Goal: Information Seeking & Learning: Learn about a topic

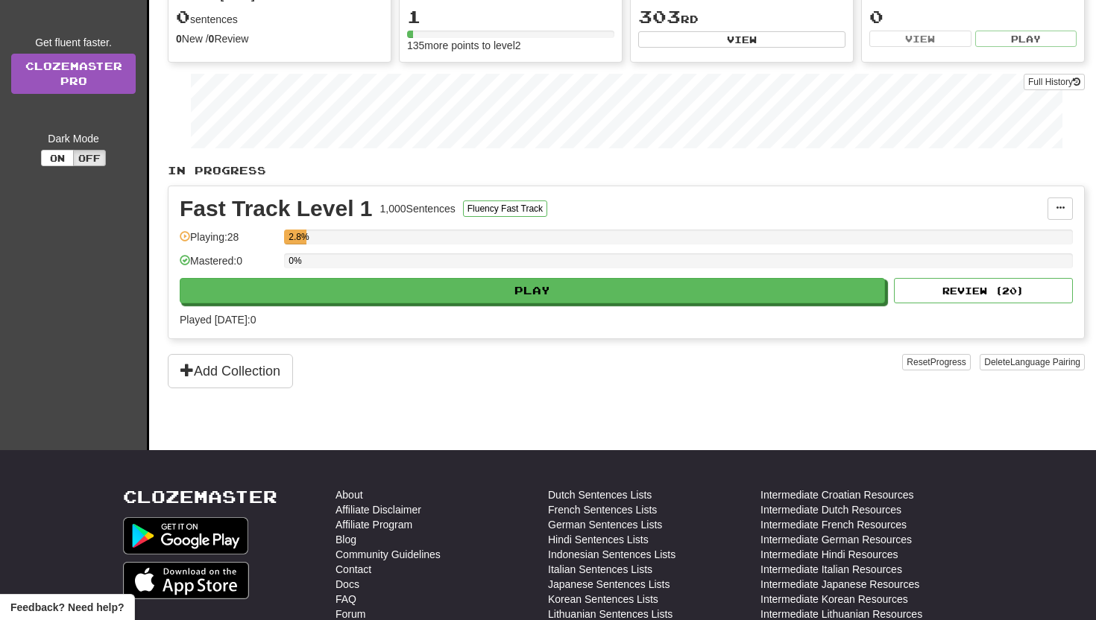
scroll to position [209, 0]
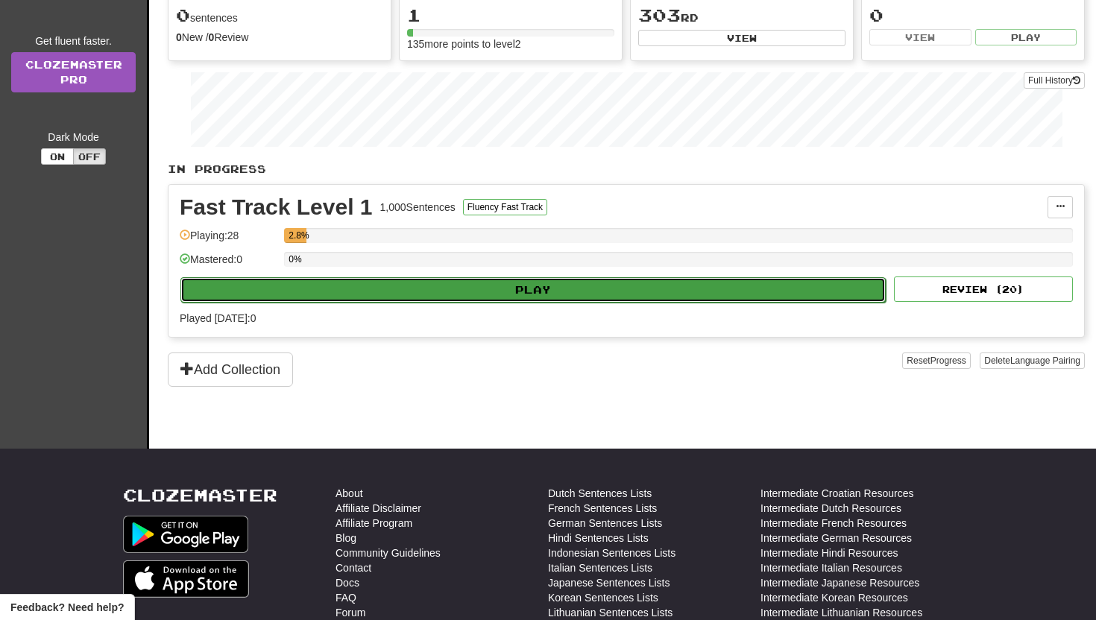
click at [463, 289] on button "Play" at bounding box center [532, 289] width 705 height 25
select select "**"
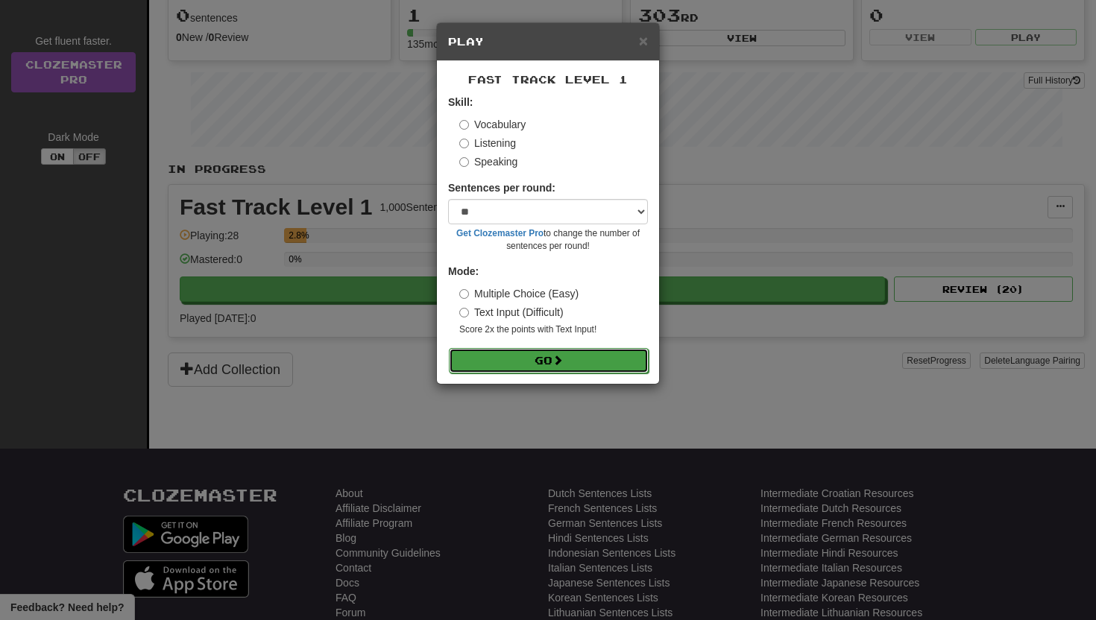
click at [544, 360] on button "Go" at bounding box center [549, 360] width 200 height 25
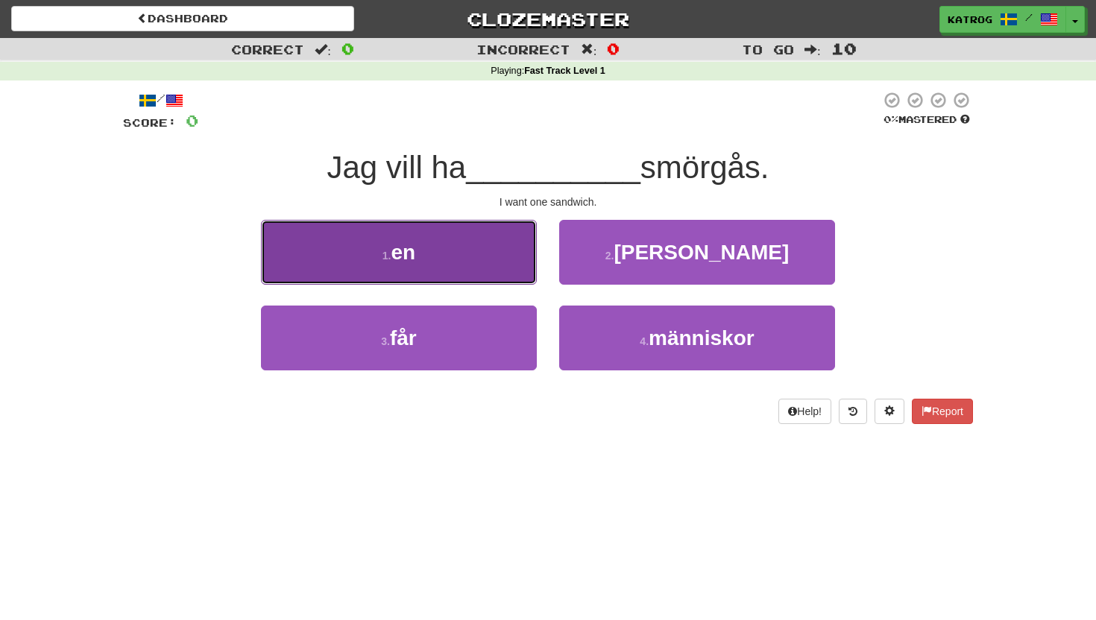
click at [405, 256] on span "en" at bounding box center [403, 252] width 25 height 23
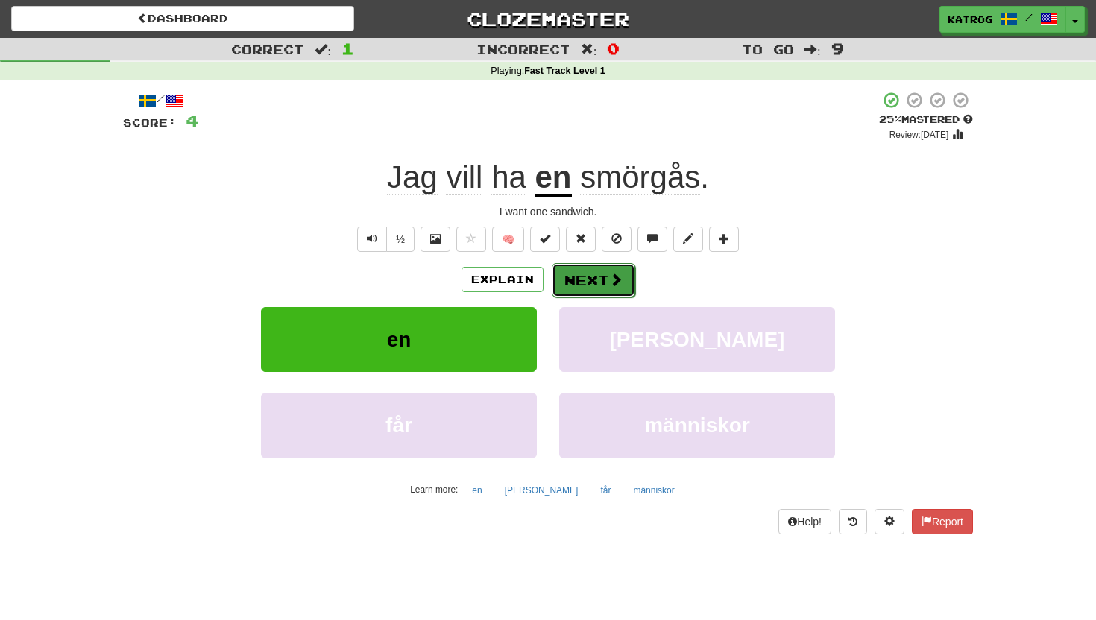
click at [596, 275] on button "Next" at bounding box center [594, 280] width 84 height 34
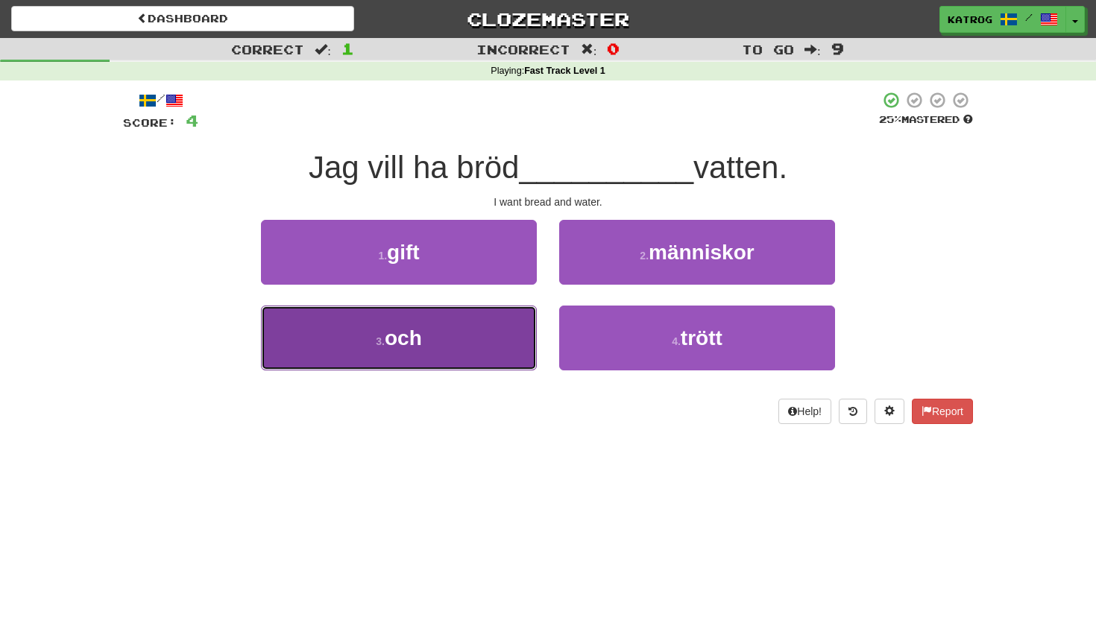
click at [445, 330] on button "3 . och" at bounding box center [399, 338] width 276 height 65
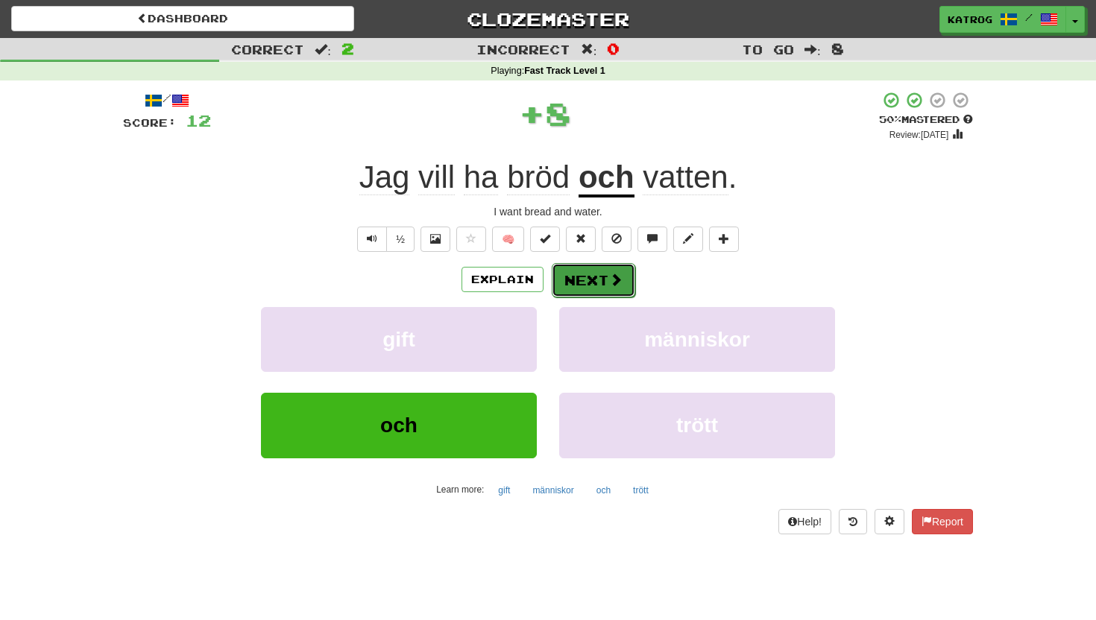
click at [595, 276] on button "Next" at bounding box center [594, 280] width 84 height 34
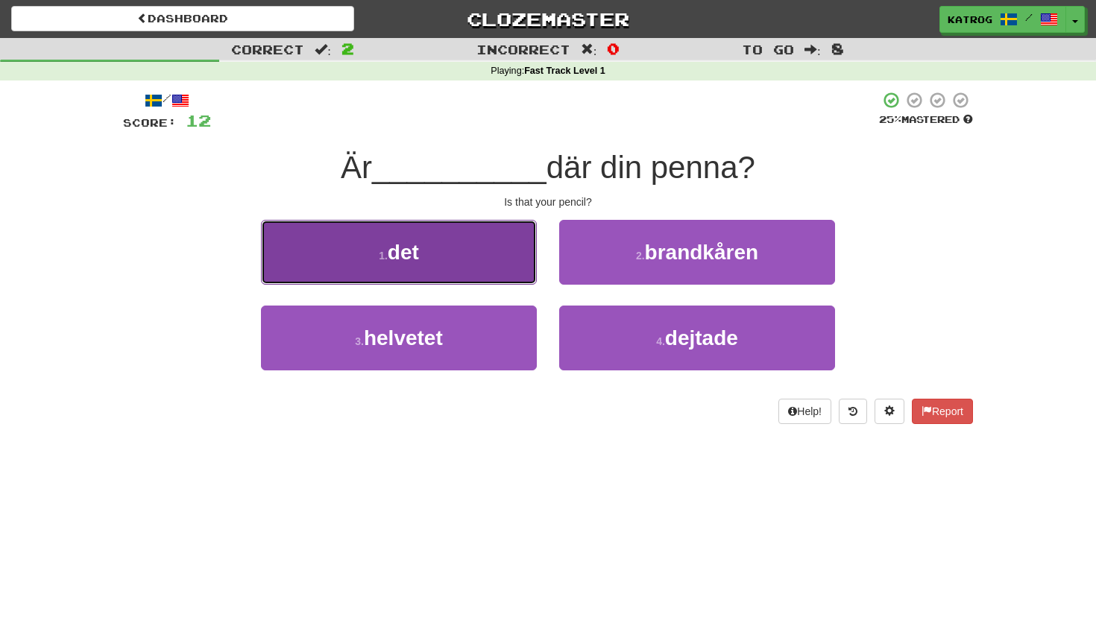
click at [453, 248] on button "1 . det" at bounding box center [399, 252] width 276 height 65
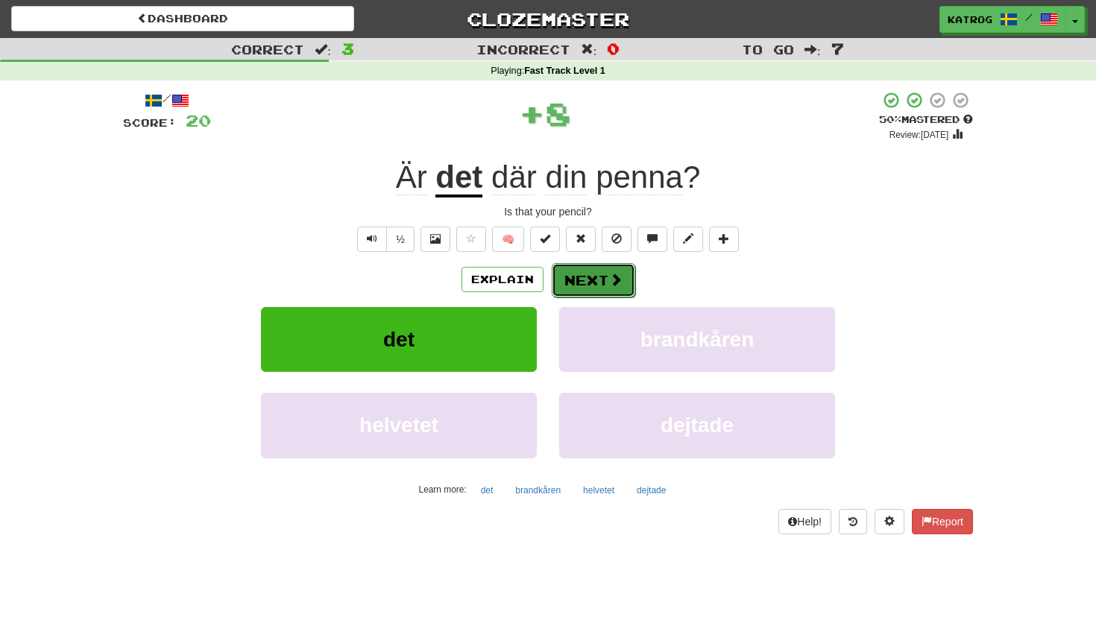
click at [573, 284] on button "Next" at bounding box center [594, 280] width 84 height 34
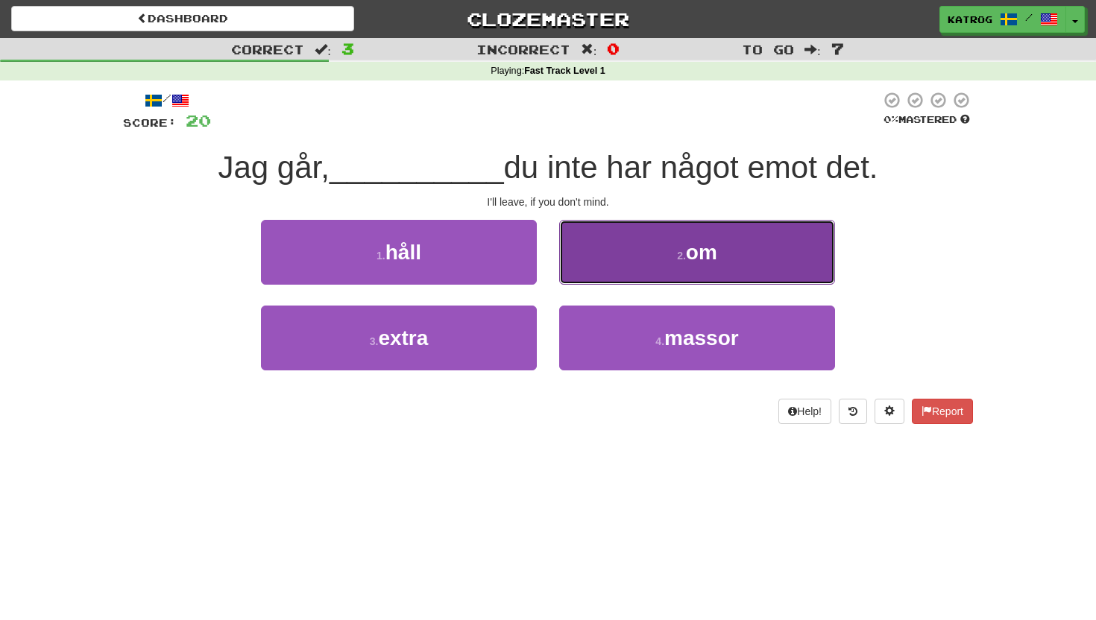
click at [664, 248] on button "2 . om" at bounding box center [697, 252] width 276 height 65
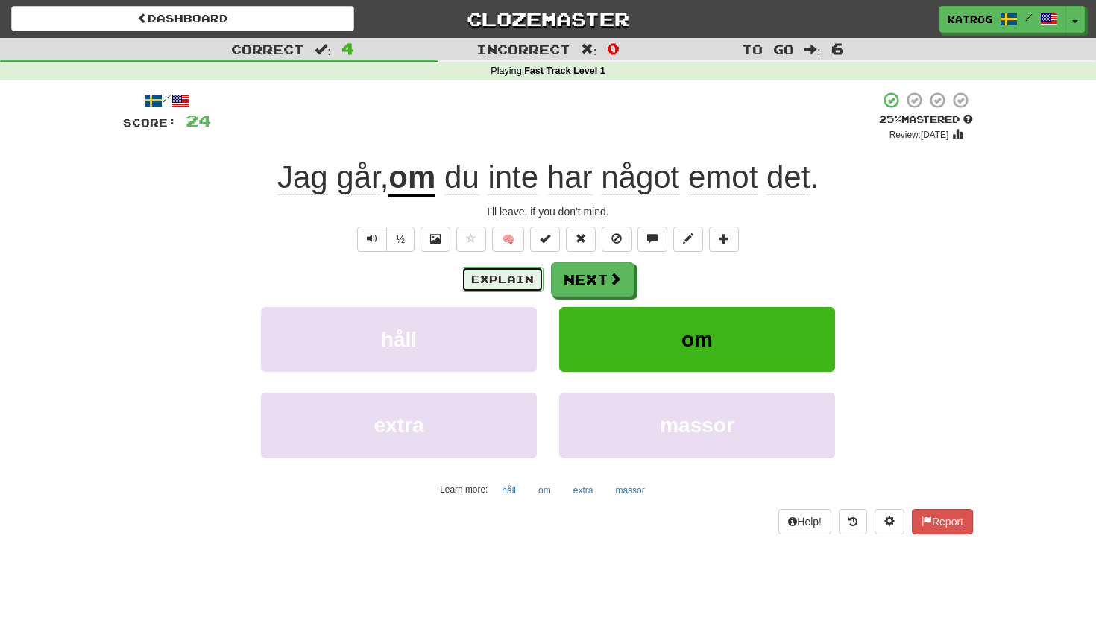
click at [506, 283] on button "Explain" at bounding box center [503, 279] width 82 height 25
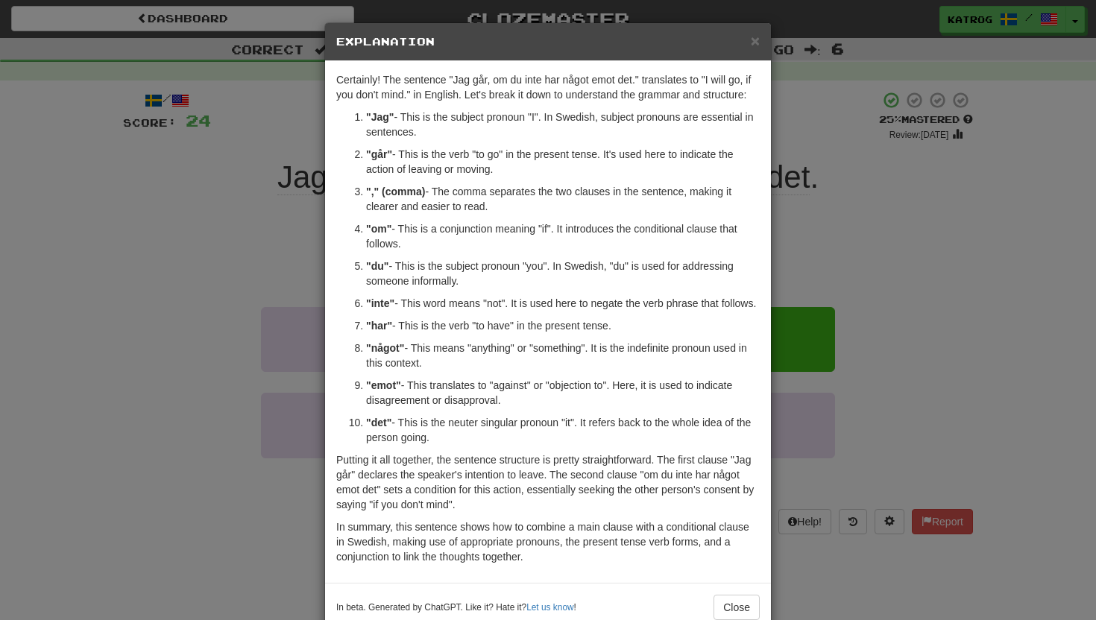
click at [746, 42] on h5 "Explanation" at bounding box center [548, 41] width 424 height 15
click at [756, 47] on span "×" at bounding box center [755, 40] width 9 height 17
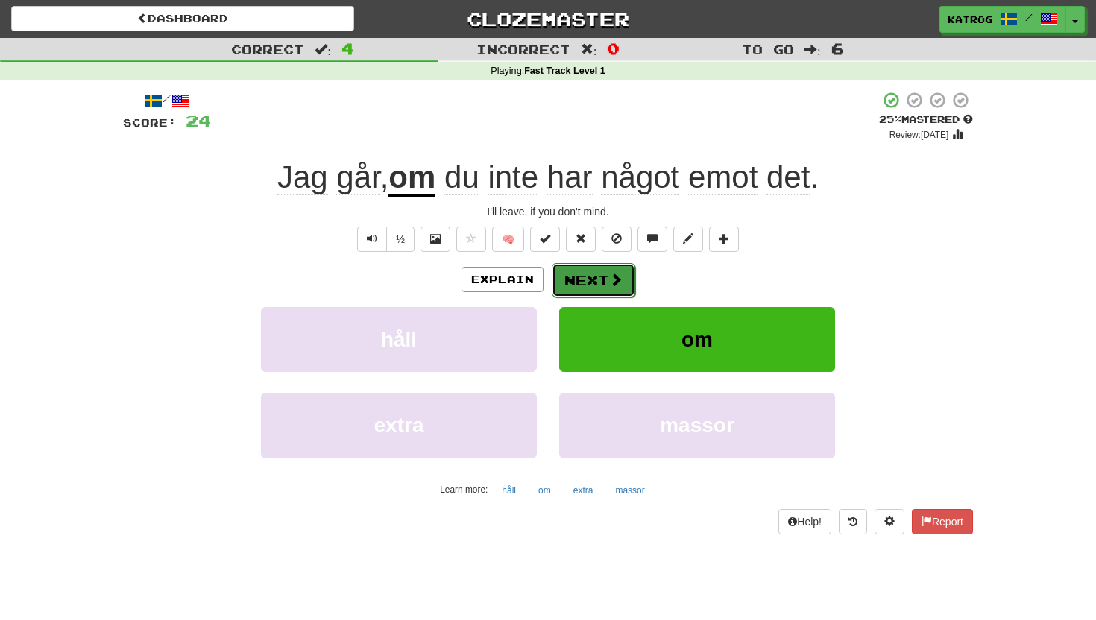
click at [591, 278] on button "Next" at bounding box center [594, 280] width 84 height 34
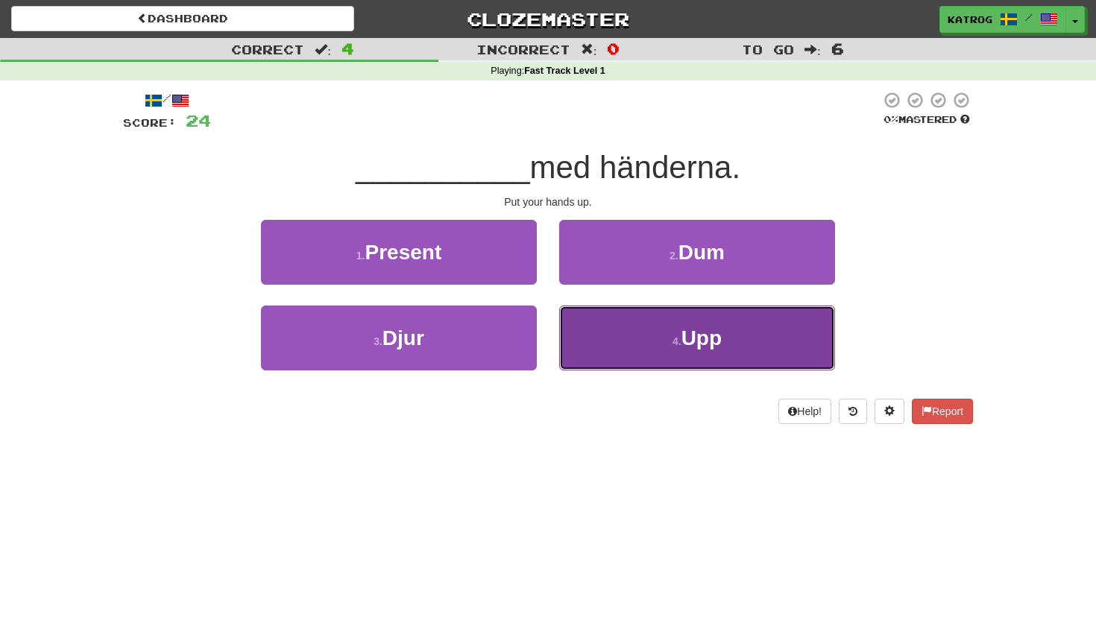
click at [674, 324] on button "4 . Upp" at bounding box center [697, 338] width 276 height 65
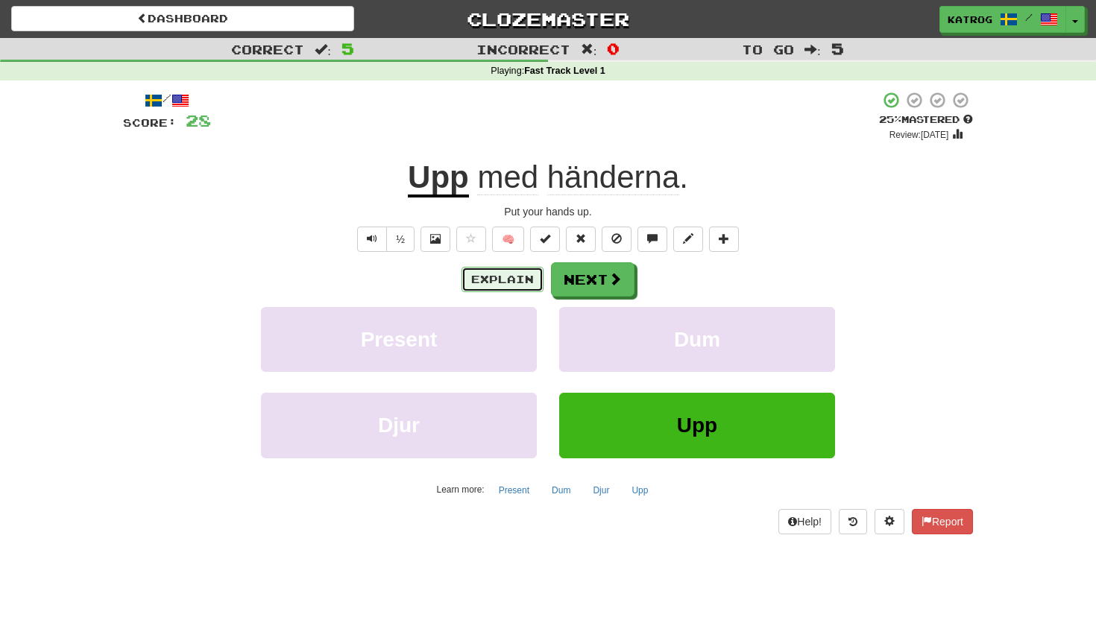
click at [503, 276] on button "Explain" at bounding box center [503, 279] width 82 height 25
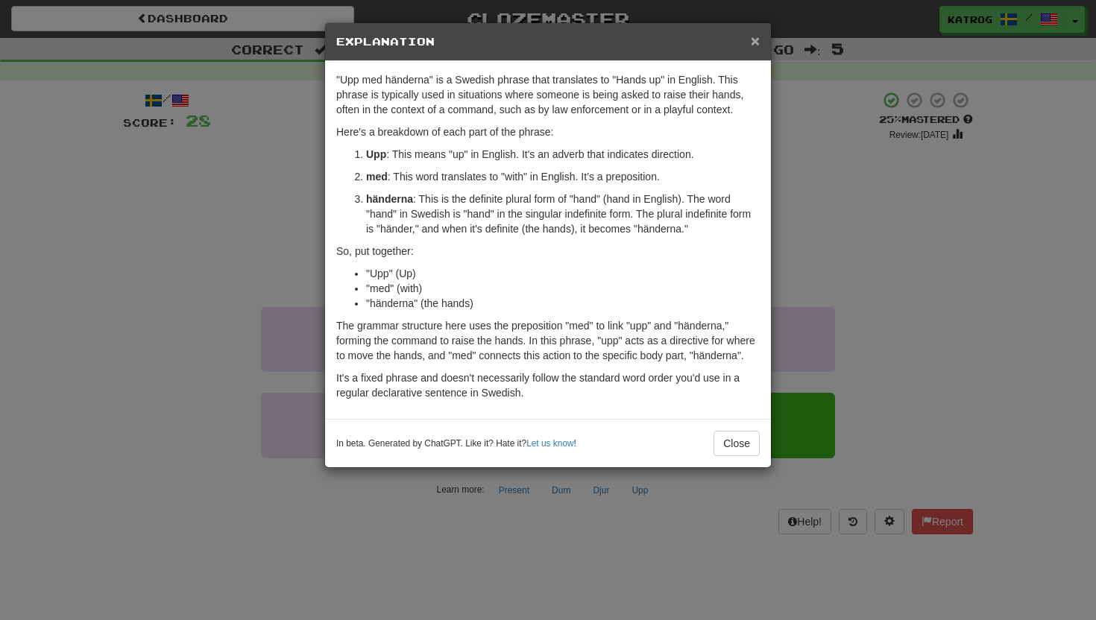
click at [752, 40] on span "×" at bounding box center [755, 40] width 9 height 17
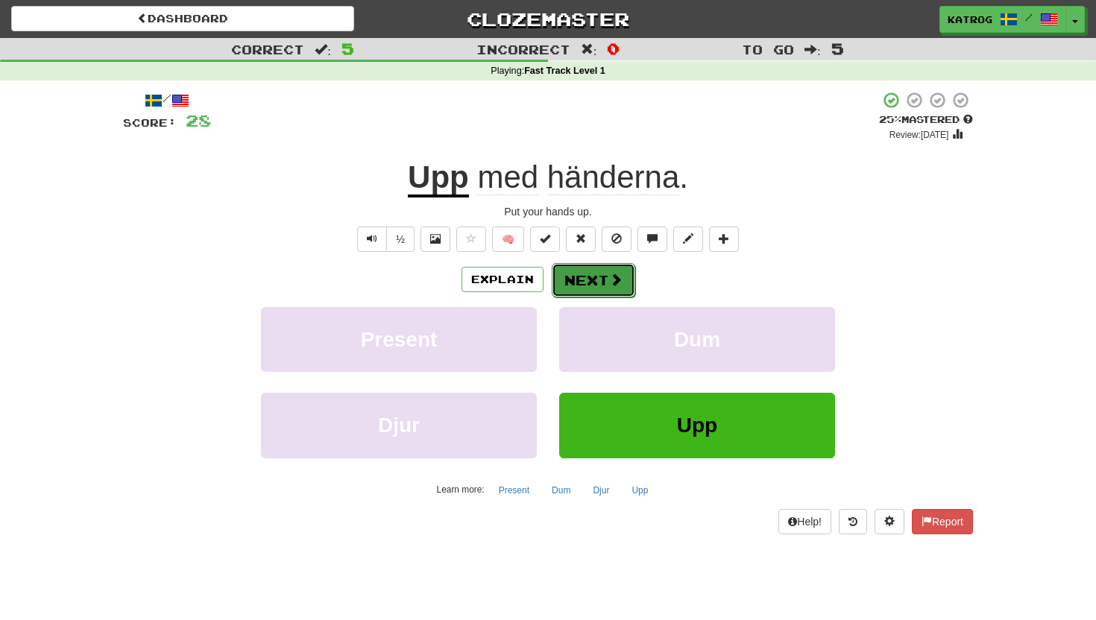
click at [611, 267] on button "Next" at bounding box center [594, 280] width 84 height 34
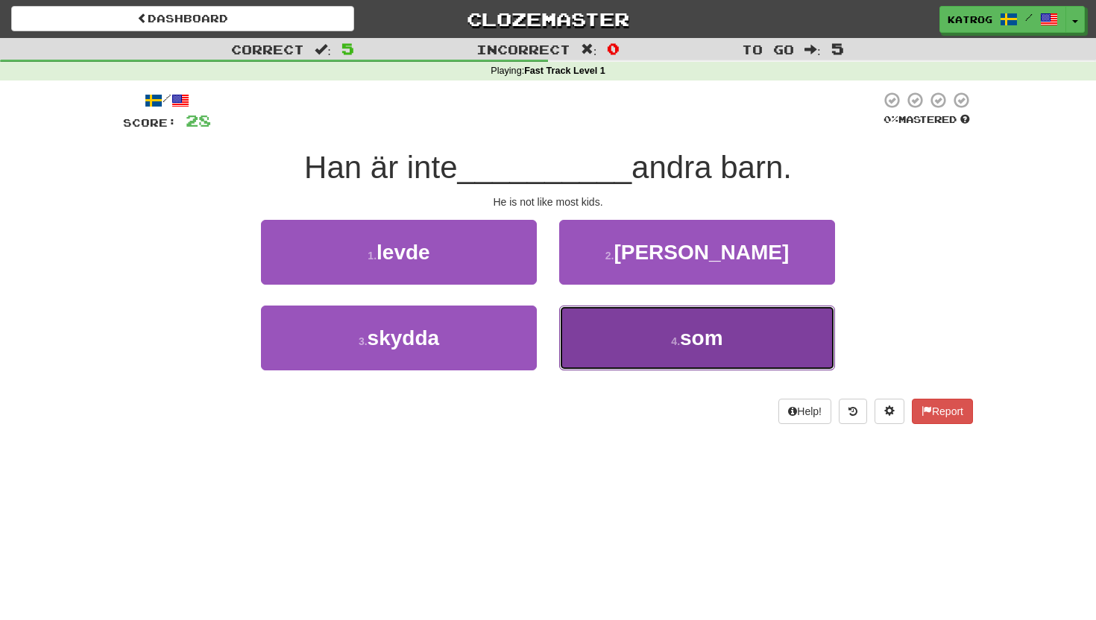
click at [687, 328] on span "som" at bounding box center [701, 338] width 43 height 23
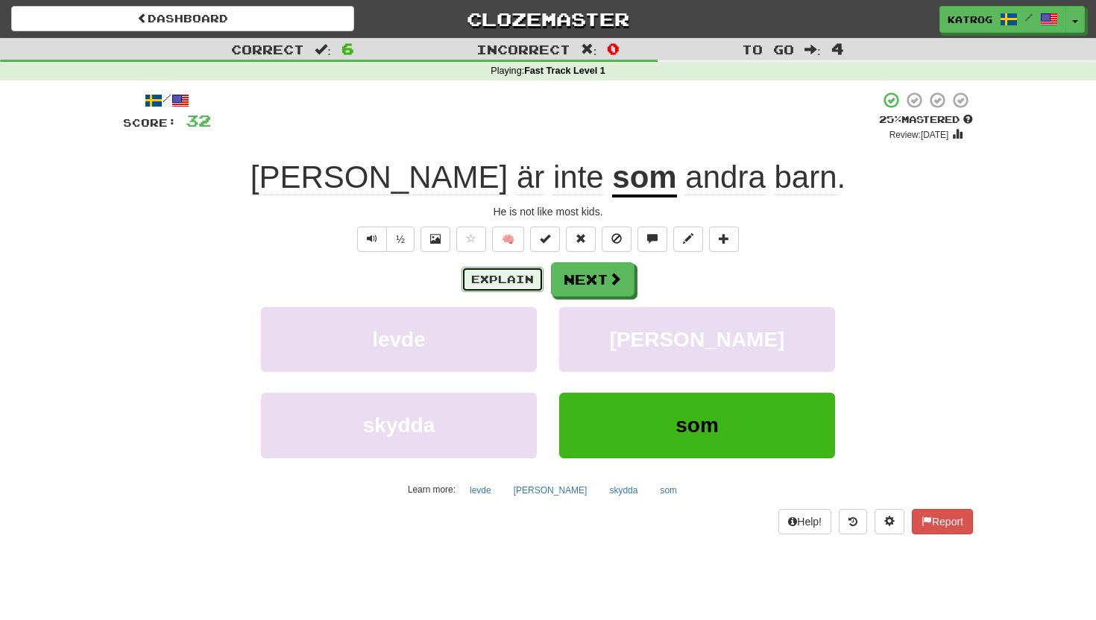
click at [506, 281] on button "Explain" at bounding box center [503, 279] width 82 height 25
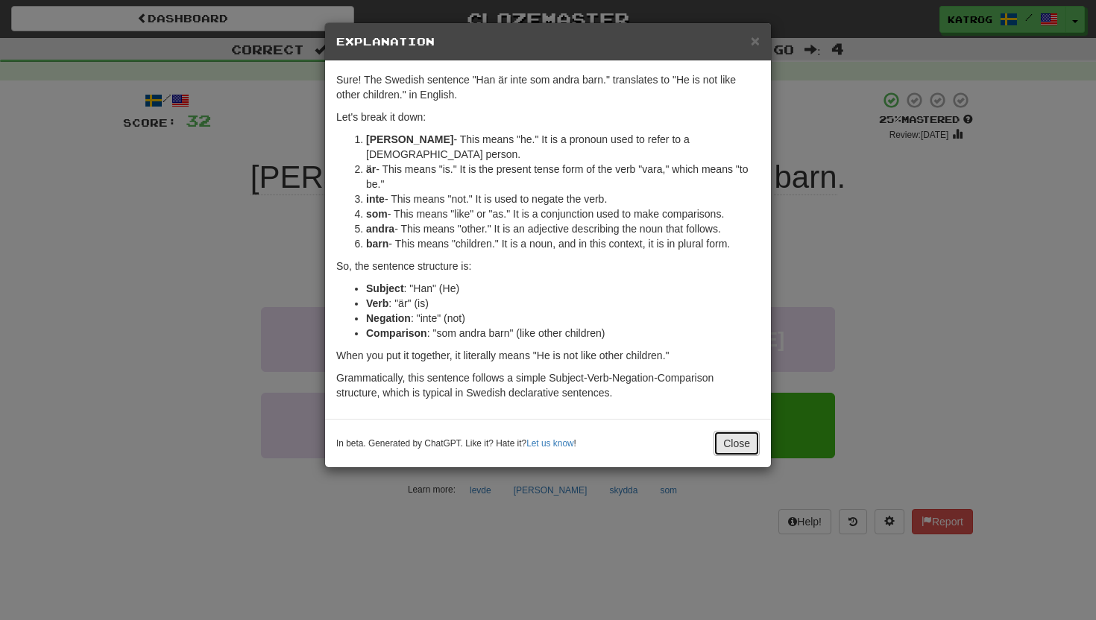
click at [737, 431] on button "Close" at bounding box center [737, 443] width 46 height 25
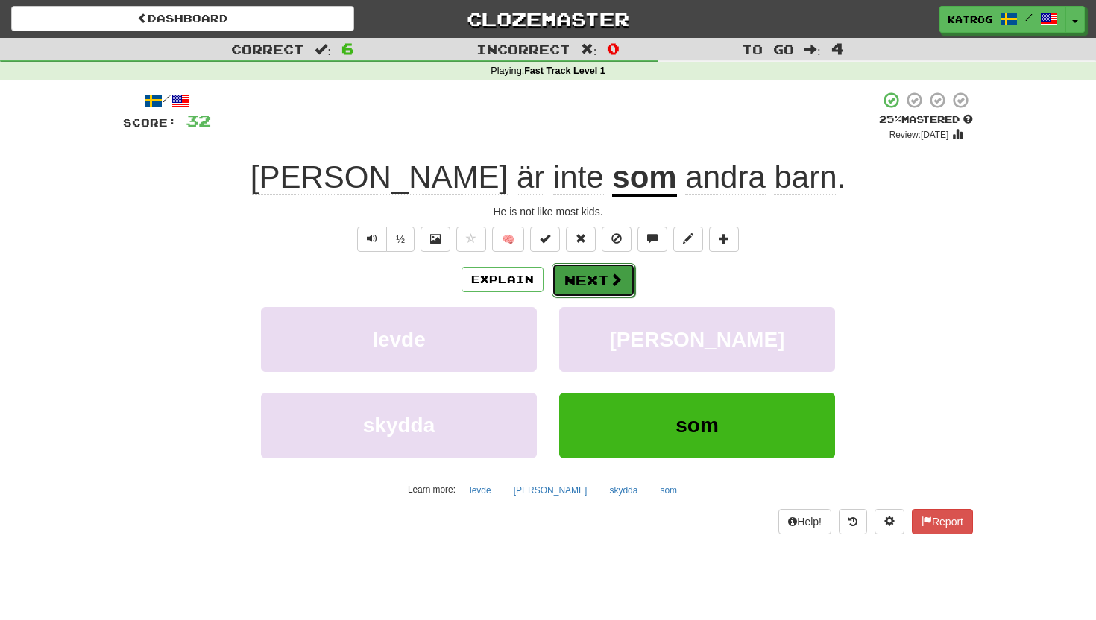
click at [602, 280] on button "Next" at bounding box center [594, 280] width 84 height 34
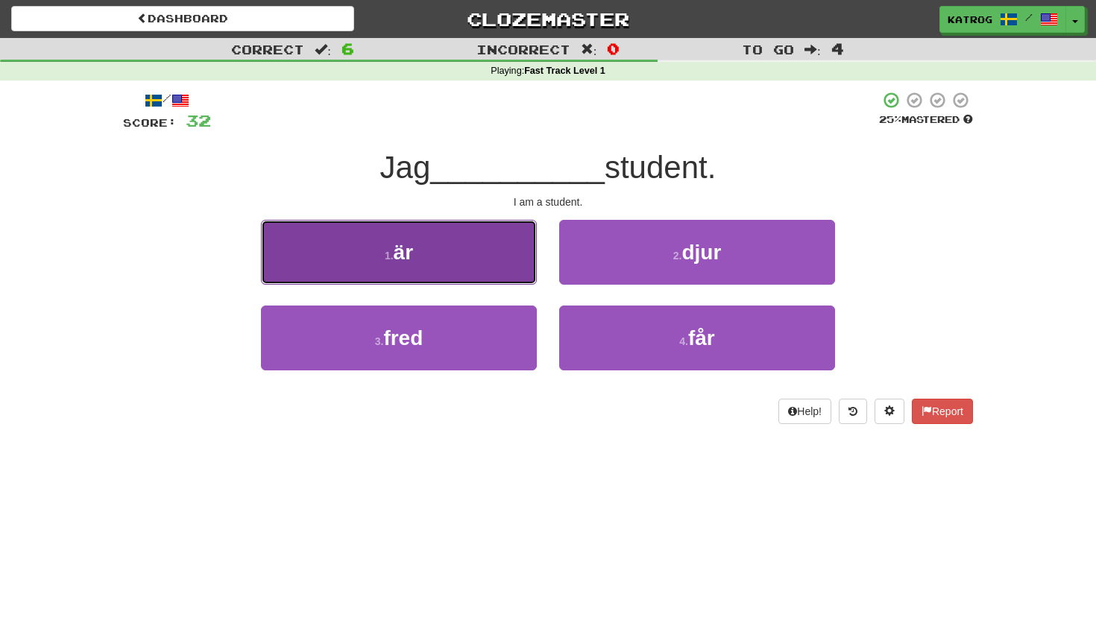
click at [413, 255] on span "är" at bounding box center [403, 252] width 19 height 23
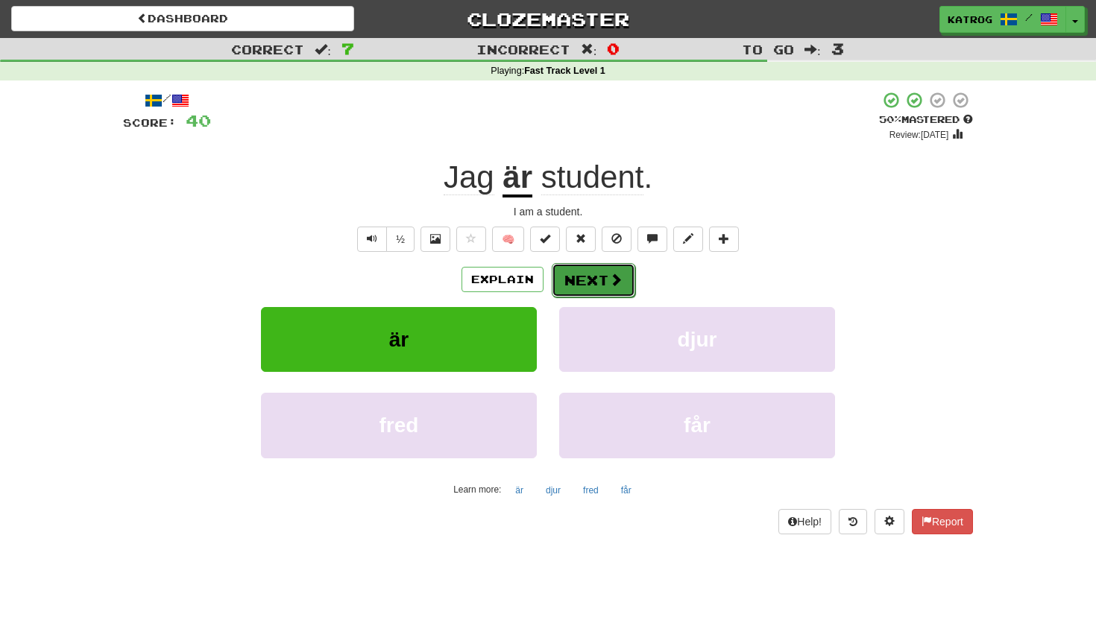
click at [599, 282] on button "Next" at bounding box center [594, 280] width 84 height 34
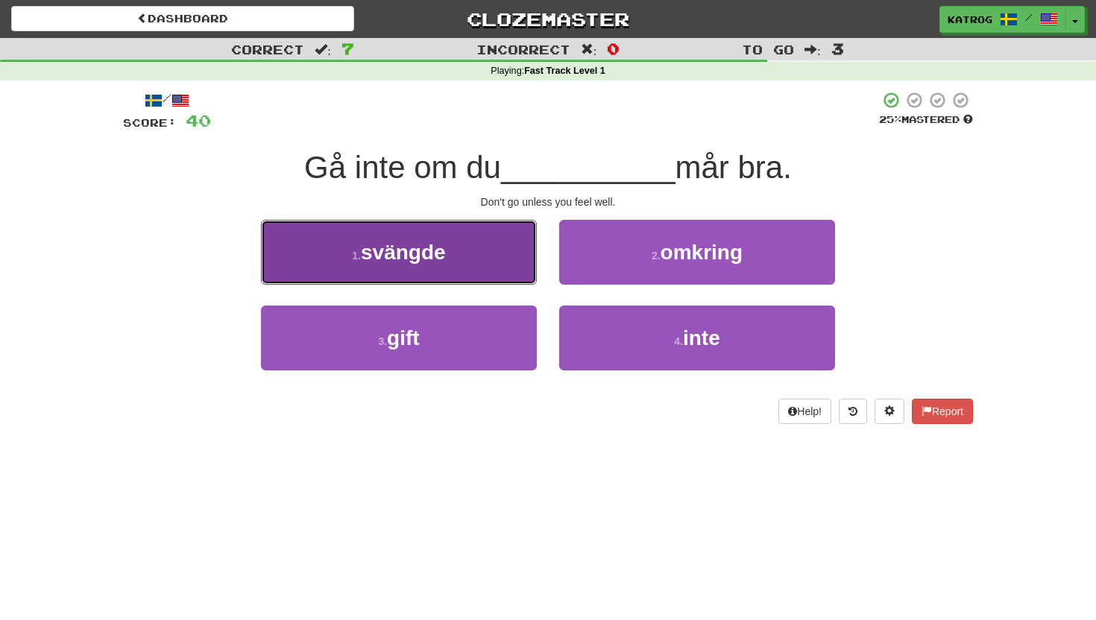
click at [451, 247] on button "1 . svängde" at bounding box center [399, 252] width 276 height 65
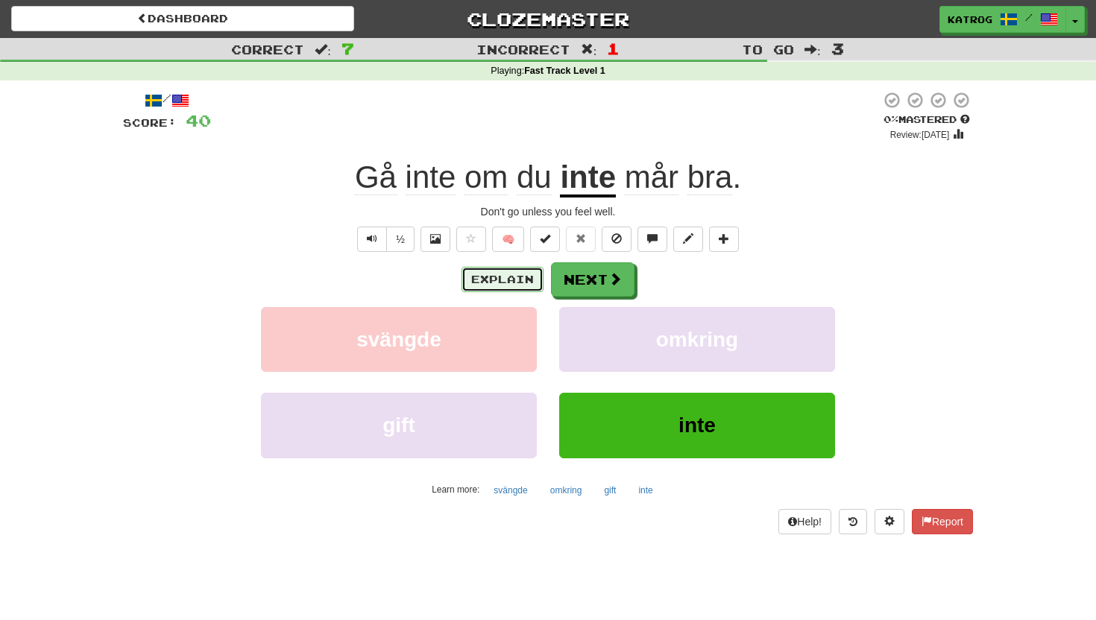
click at [500, 275] on button "Explain" at bounding box center [503, 279] width 82 height 25
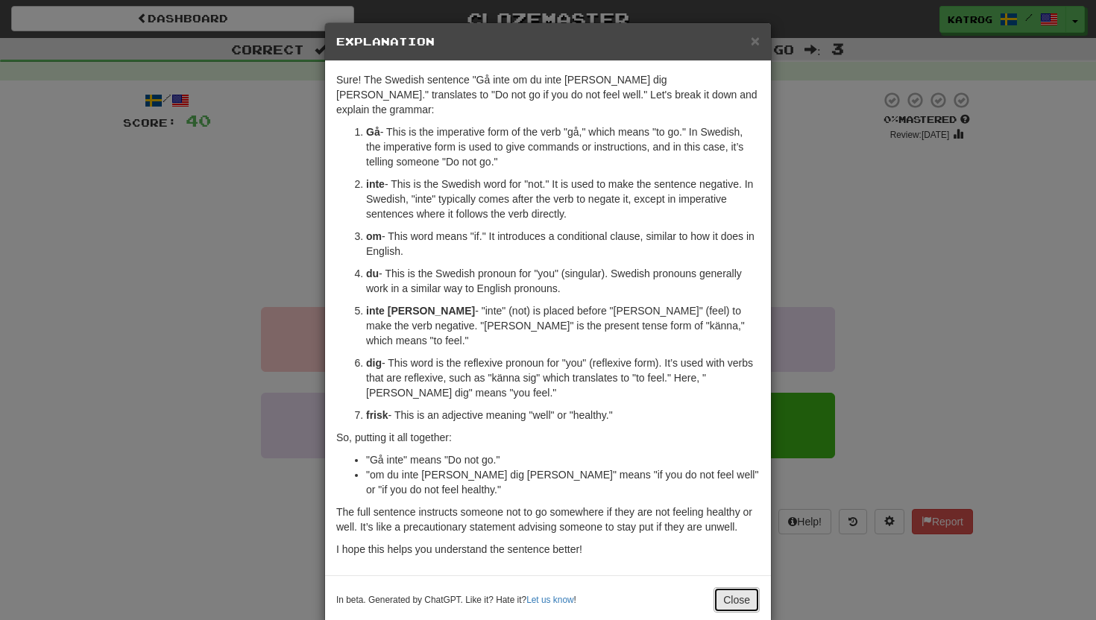
click at [732, 588] on button "Close" at bounding box center [737, 600] width 46 height 25
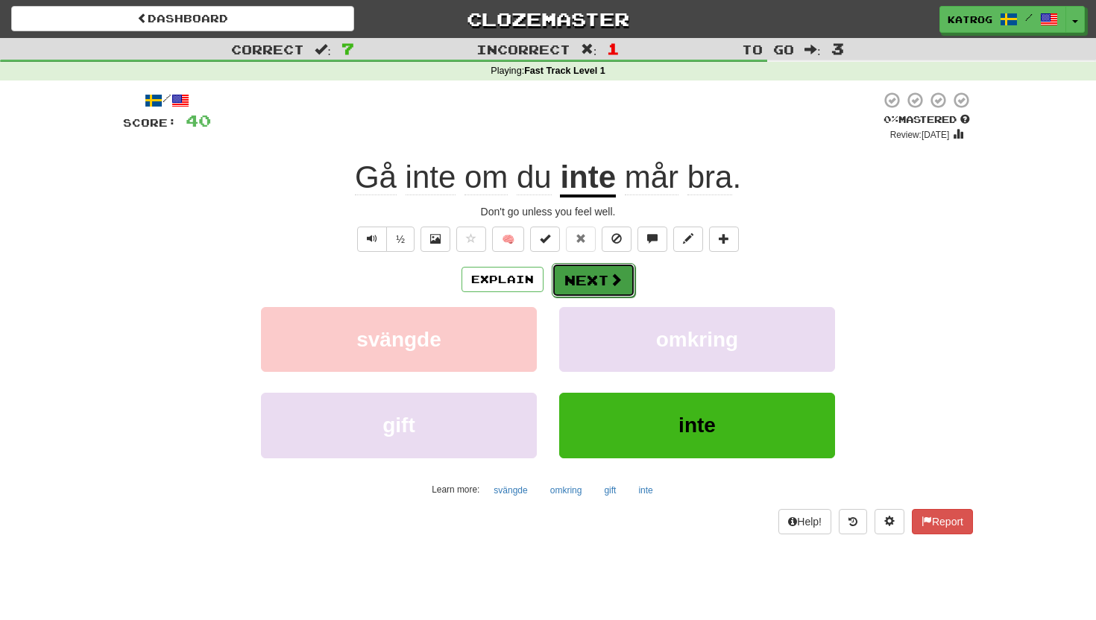
click at [574, 279] on button "Next" at bounding box center [594, 280] width 84 height 34
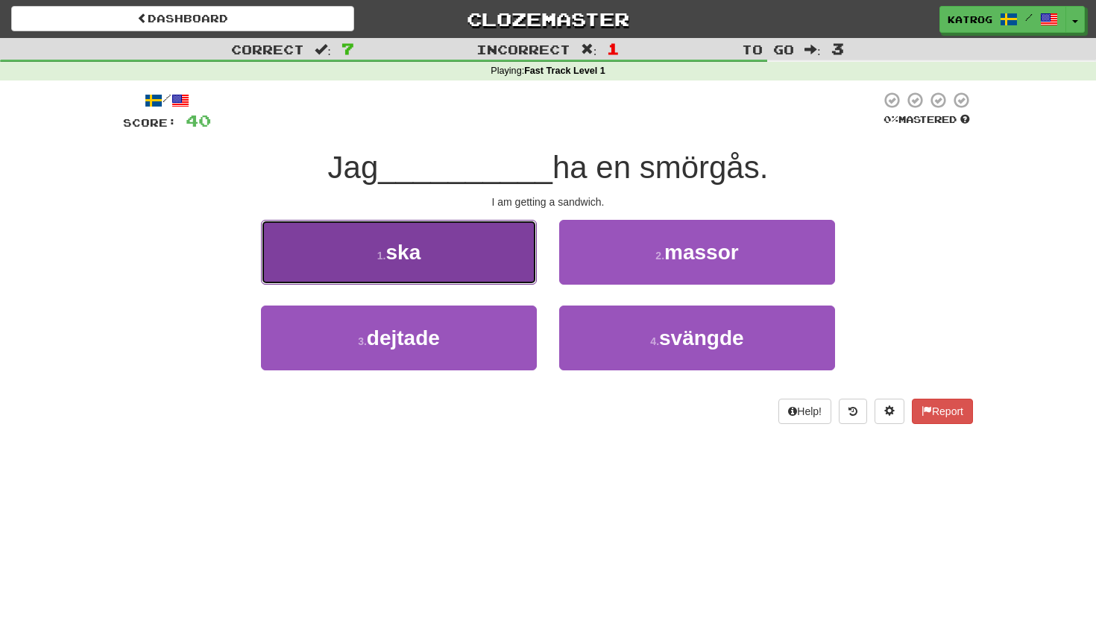
click at [406, 252] on span "ska" at bounding box center [402, 252] width 35 height 23
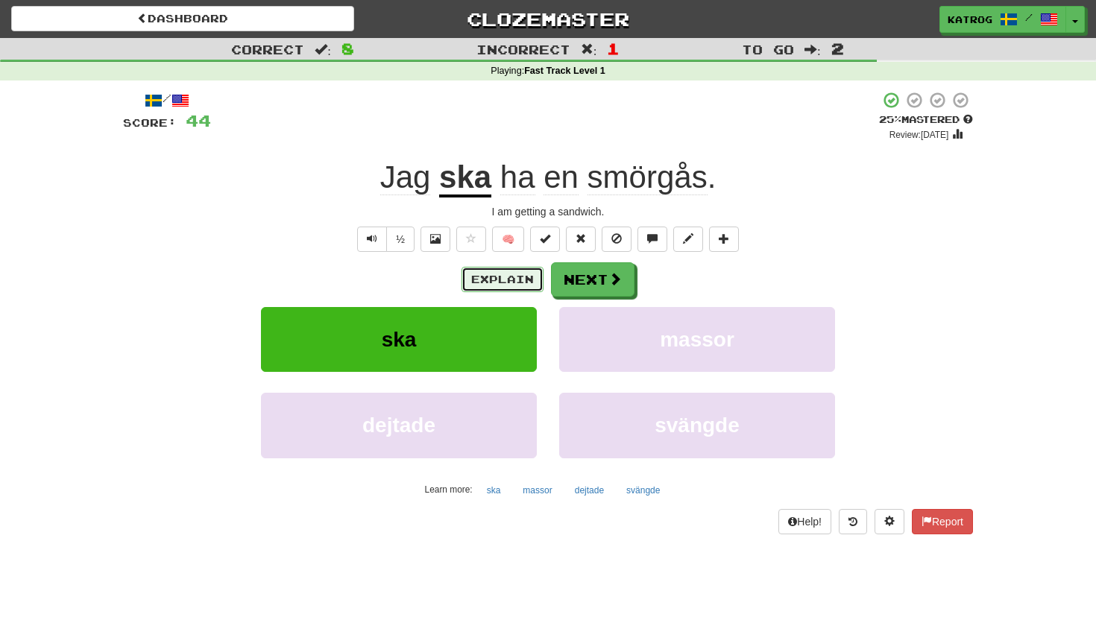
click at [505, 275] on button "Explain" at bounding box center [503, 279] width 82 height 25
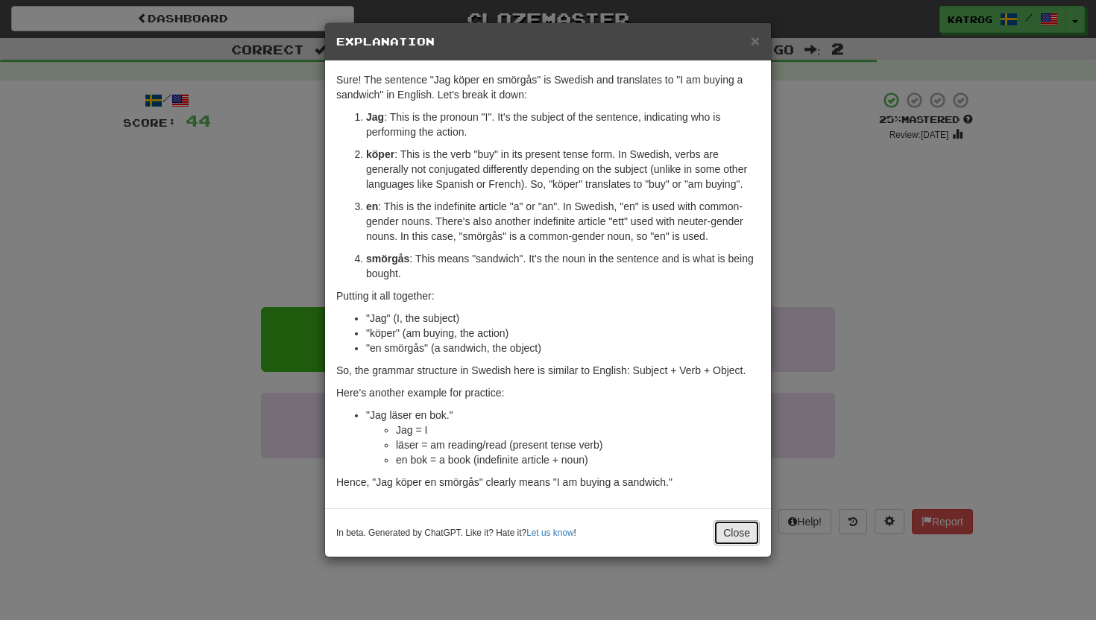
click at [730, 534] on button "Close" at bounding box center [737, 532] width 46 height 25
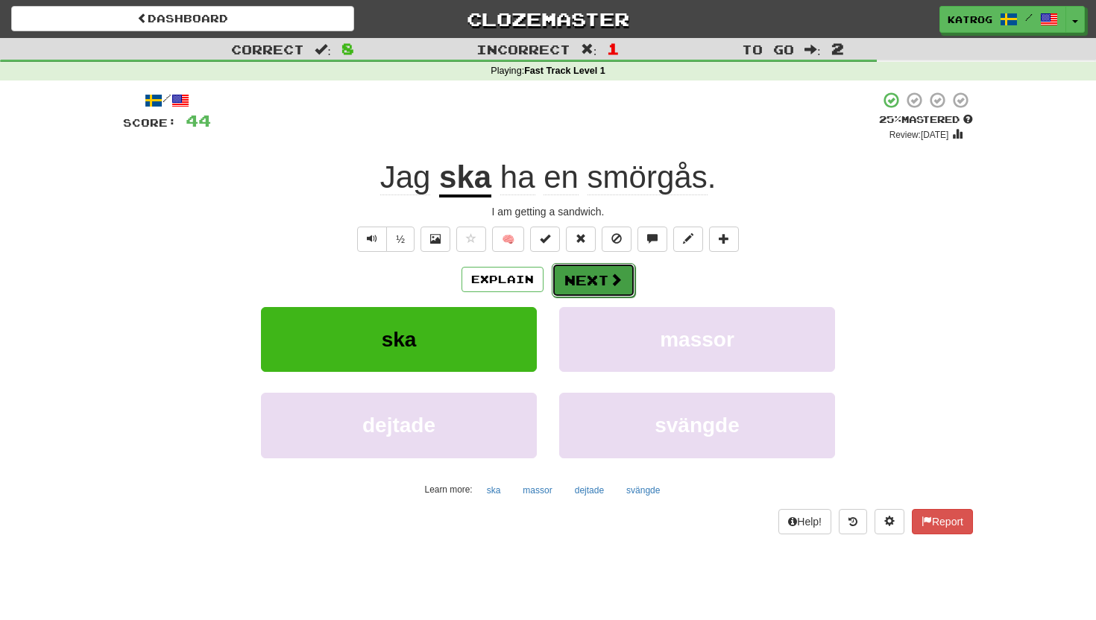
click at [582, 277] on button "Next" at bounding box center [594, 280] width 84 height 34
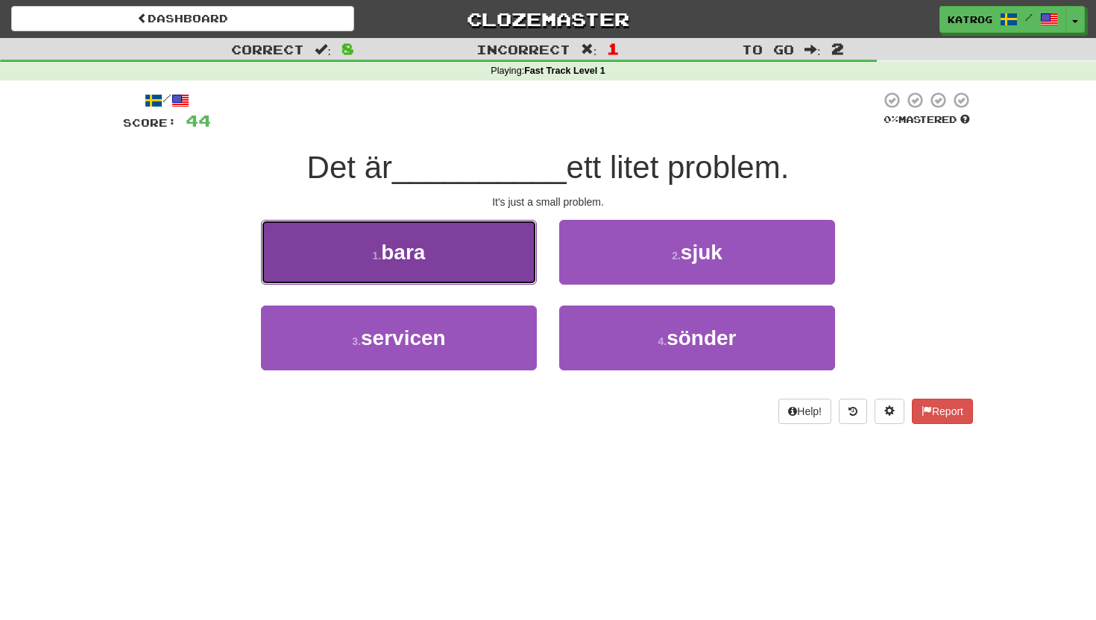
click at [423, 256] on span "bara" at bounding box center [403, 252] width 44 height 23
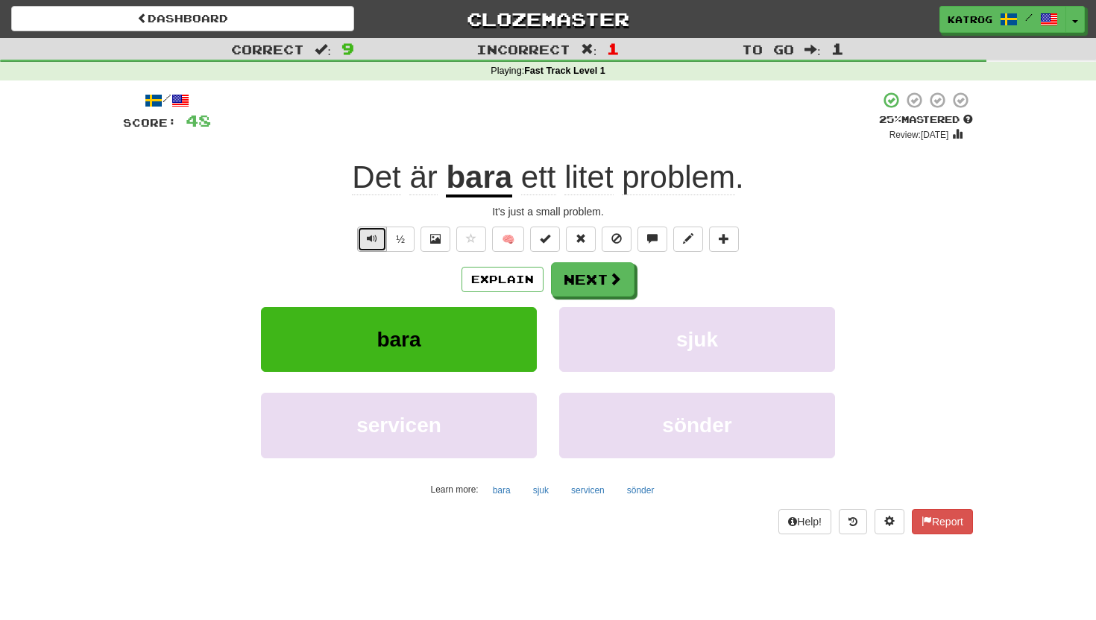
click at [370, 237] on span "Text-to-speech controls" at bounding box center [372, 238] width 10 height 10
click at [609, 277] on span at bounding box center [615, 279] width 13 height 13
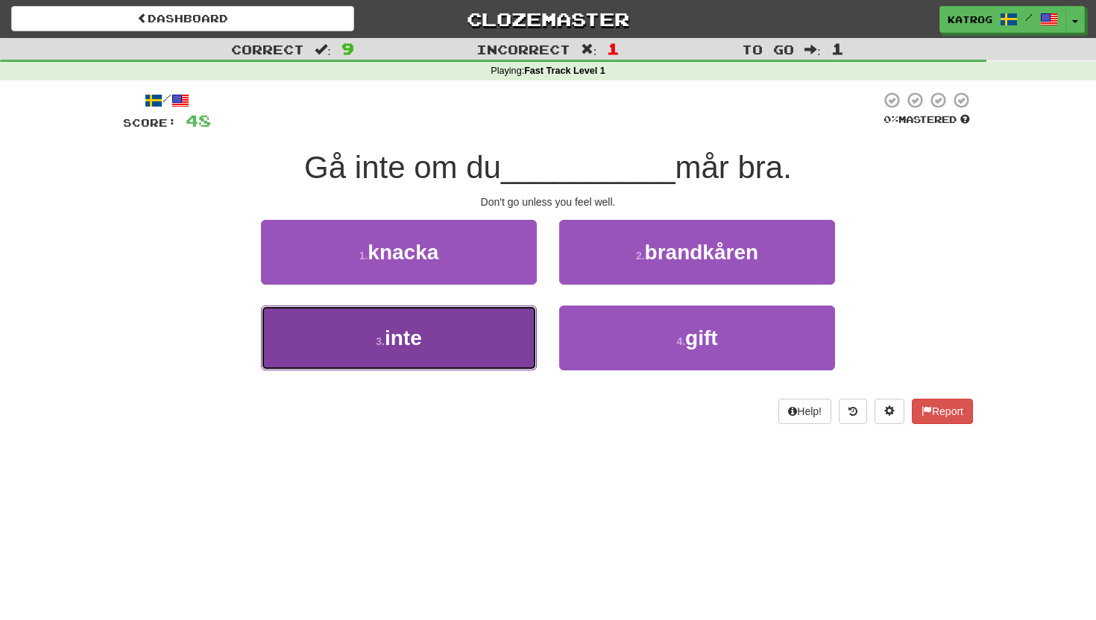
click at [418, 347] on span "inte" at bounding box center [403, 338] width 37 height 23
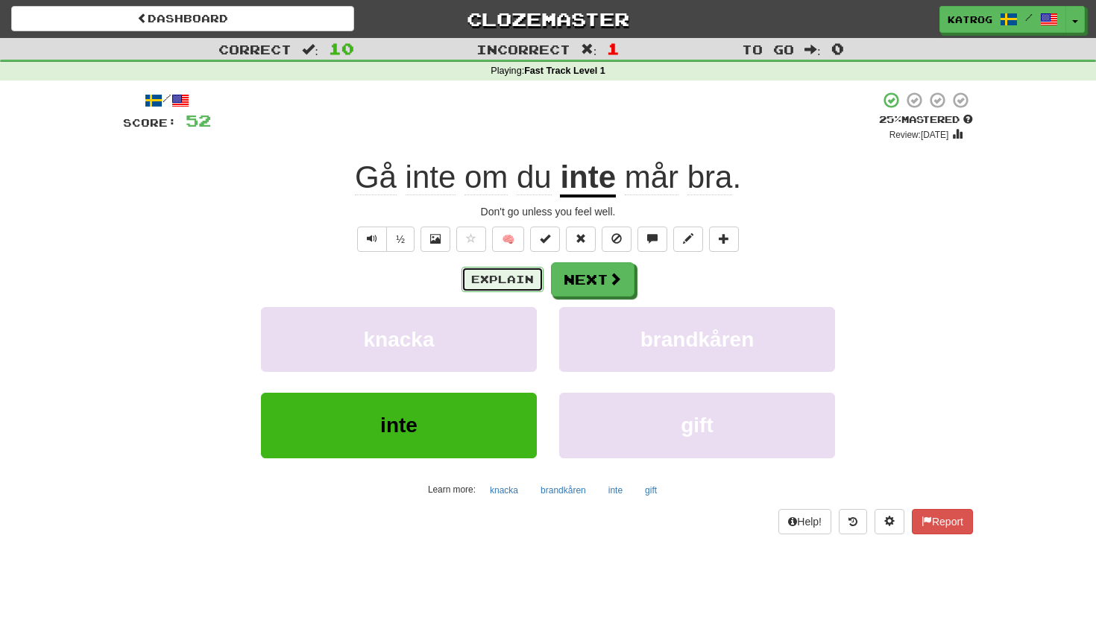
click at [523, 283] on button "Explain" at bounding box center [503, 279] width 82 height 25
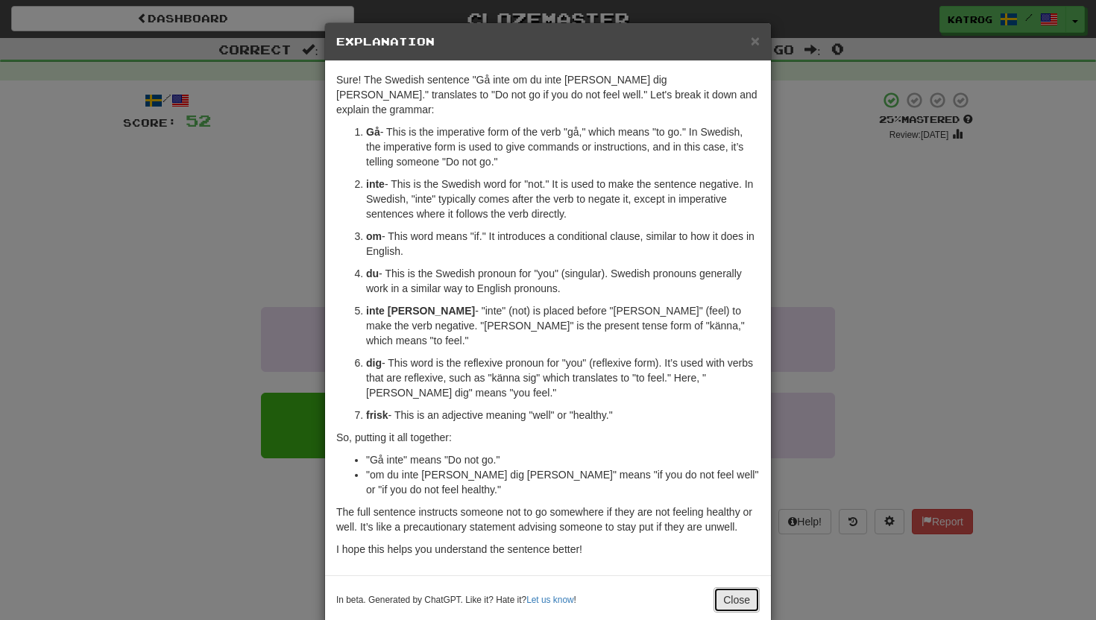
click at [726, 588] on button "Close" at bounding box center [737, 600] width 46 height 25
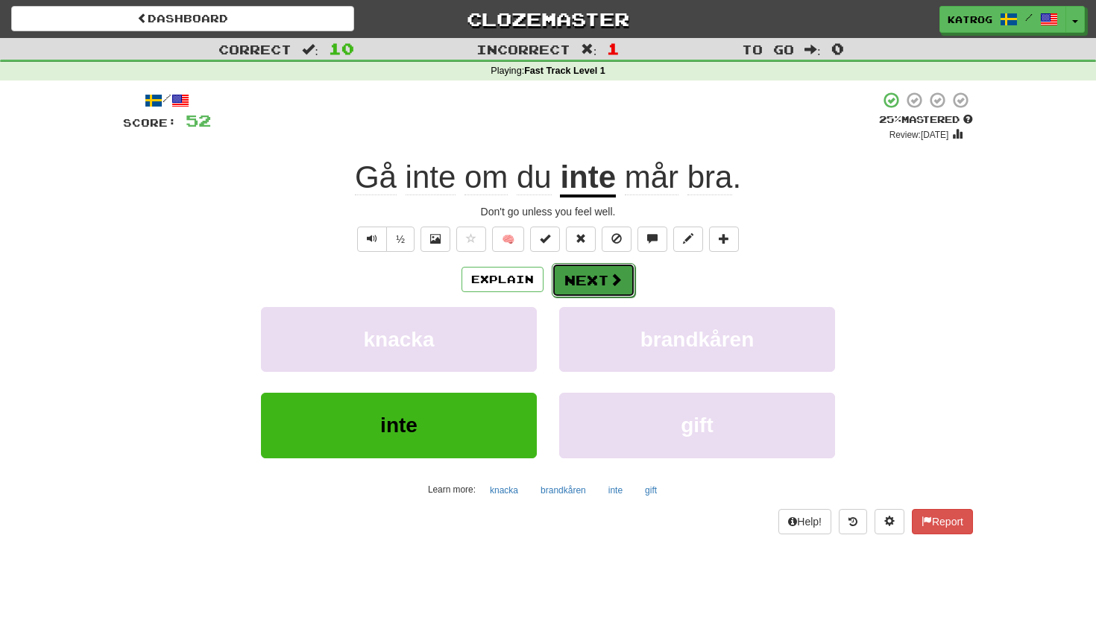
click at [599, 278] on button "Next" at bounding box center [594, 280] width 84 height 34
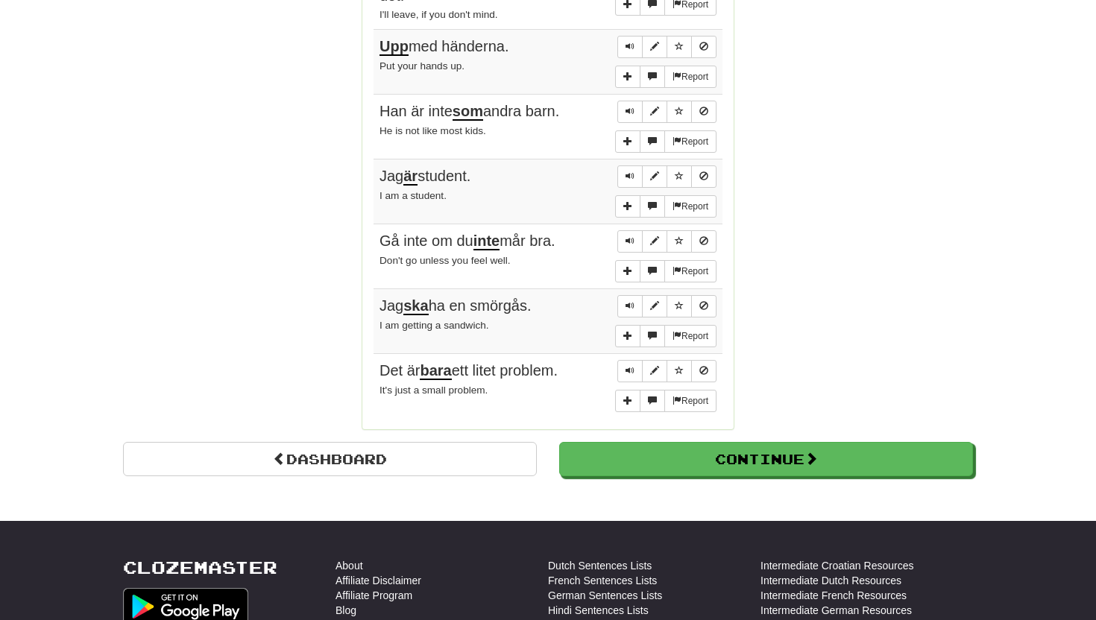
scroll to position [1151, 0]
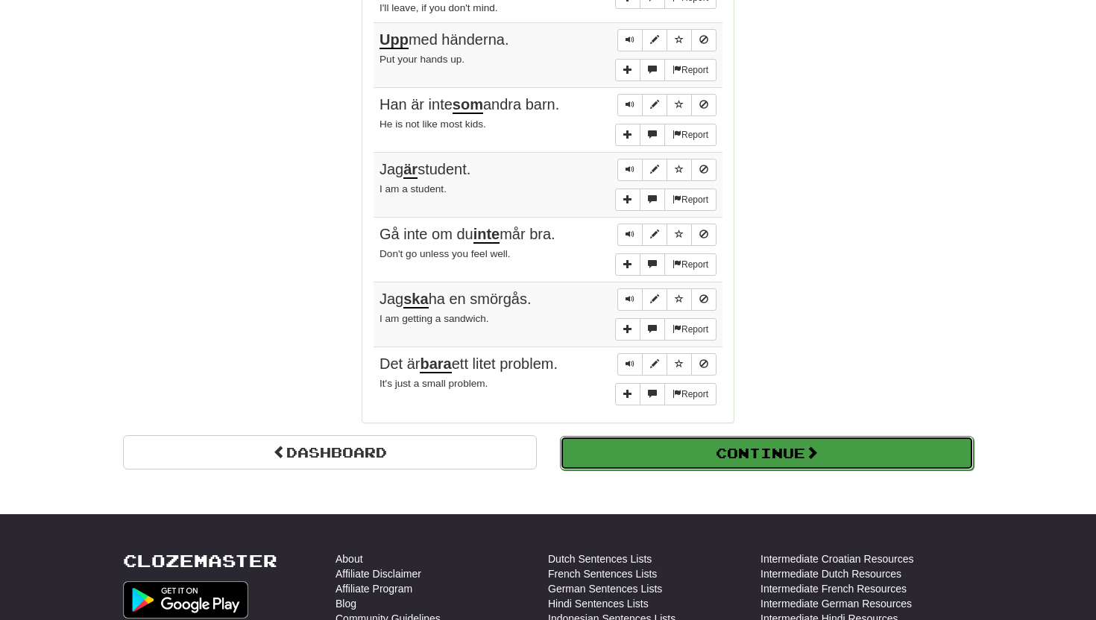
click at [728, 447] on button "Continue" at bounding box center [767, 453] width 414 height 34
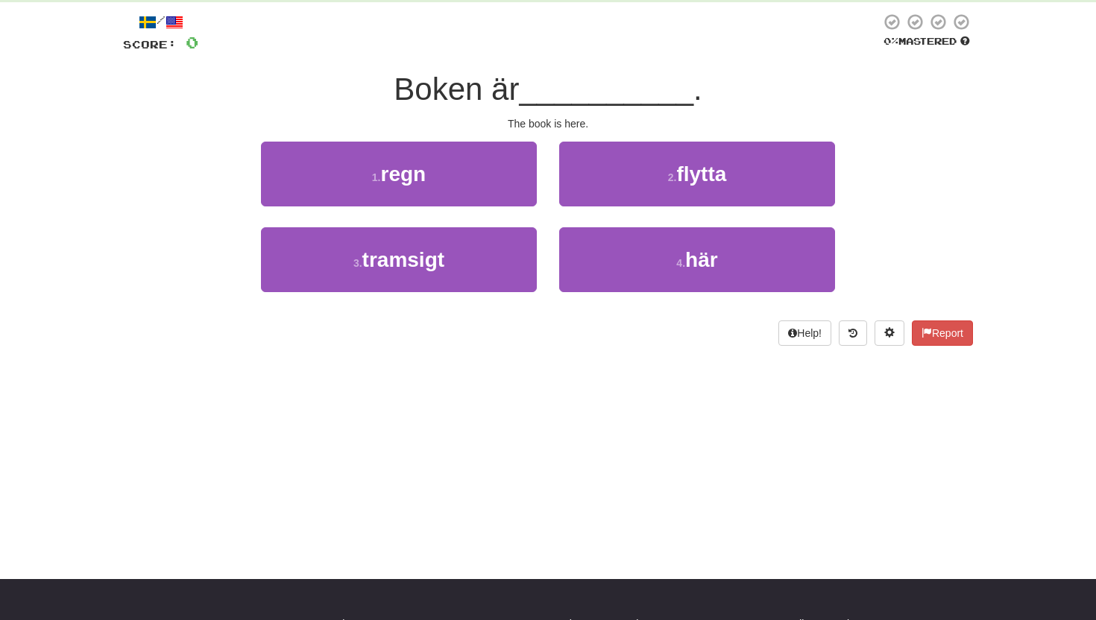
scroll to position [0, 0]
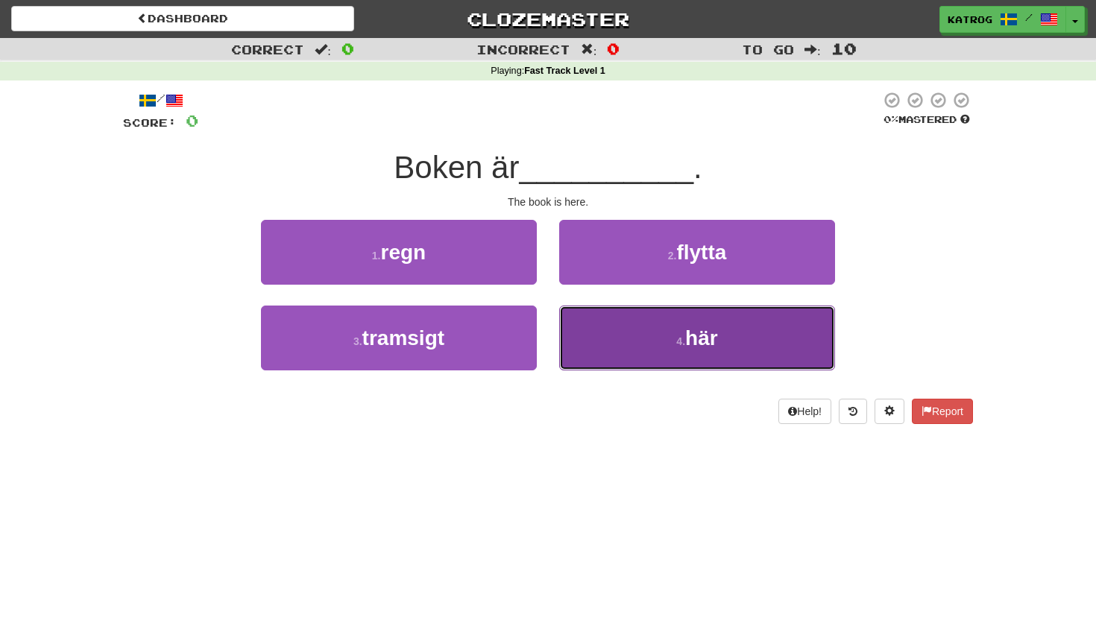
click at [712, 338] on span "här" at bounding box center [701, 338] width 33 height 23
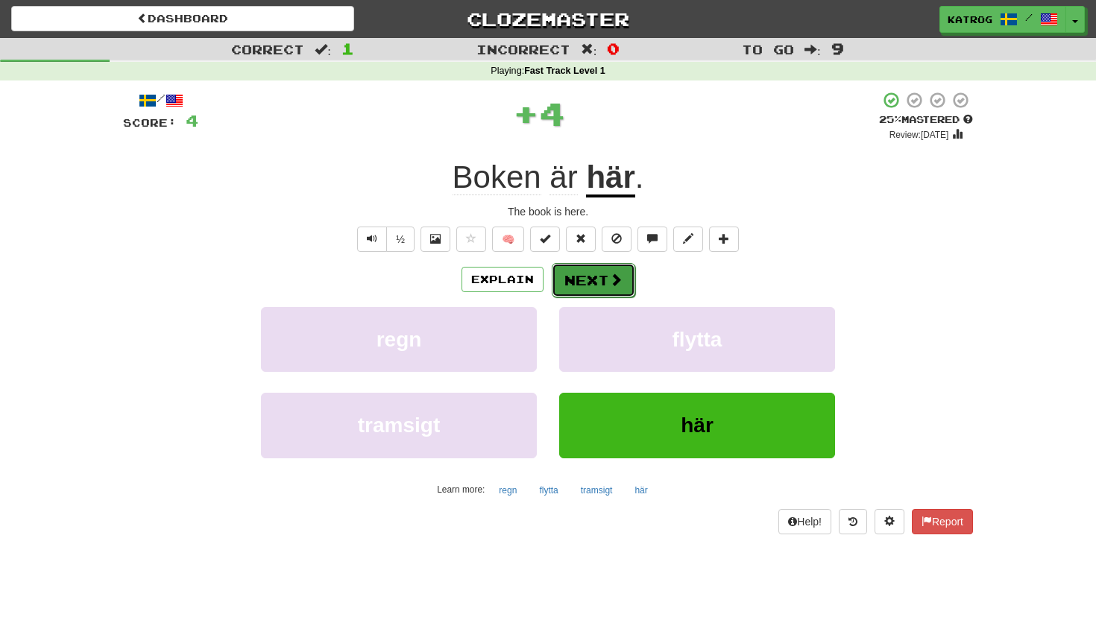
click at [598, 273] on button "Next" at bounding box center [594, 280] width 84 height 34
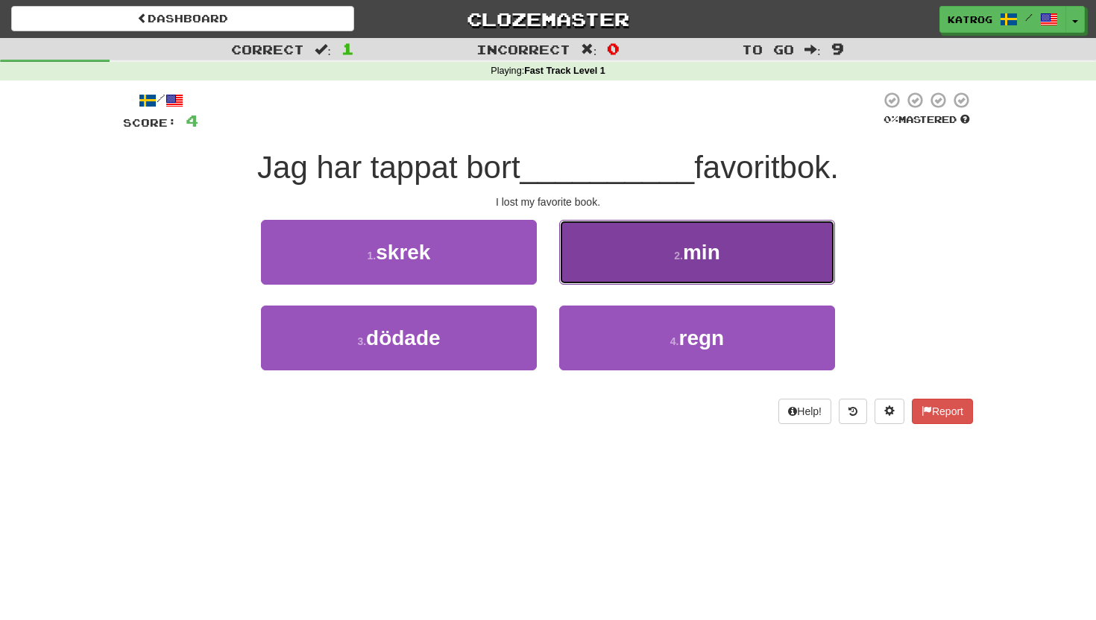
click at [696, 252] on span "min" at bounding box center [701, 252] width 37 height 23
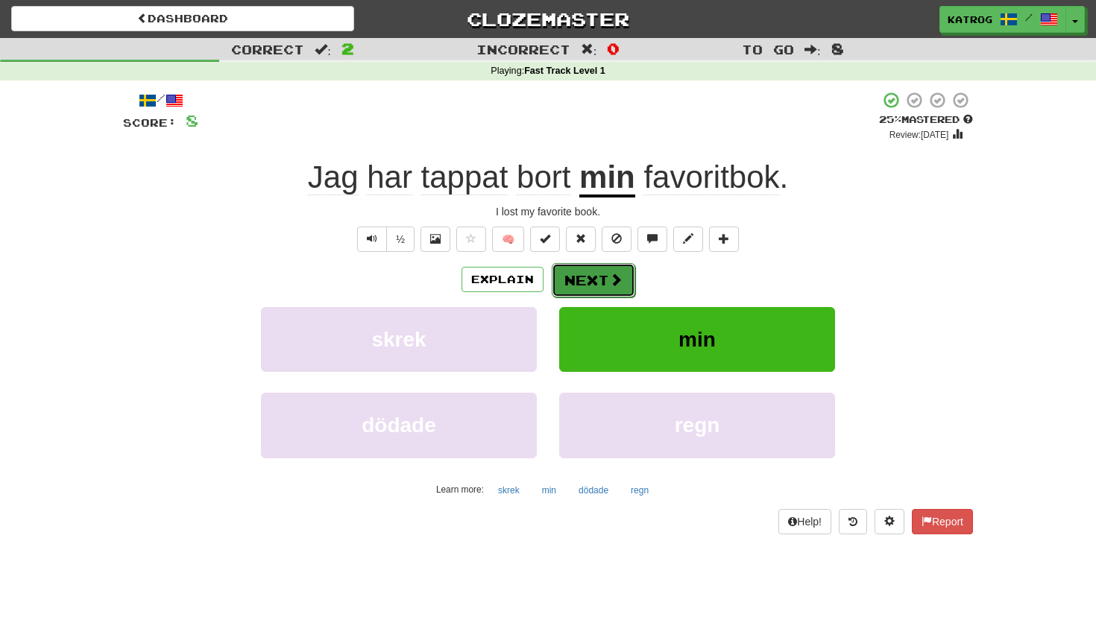
click at [593, 271] on button "Next" at bounding box center [594, 280] width 84 height 34
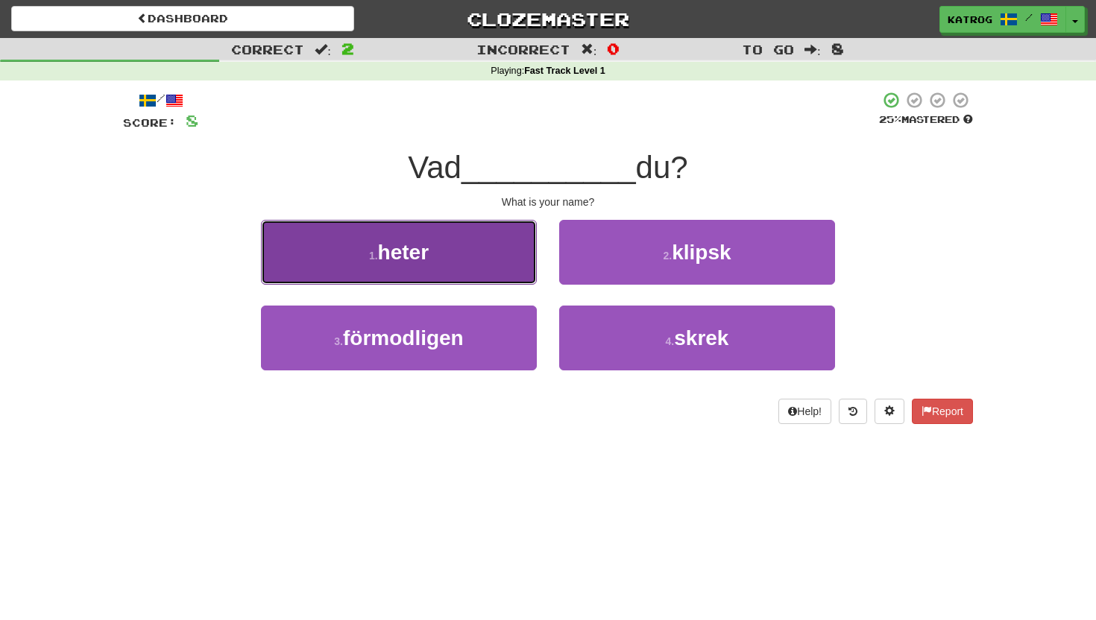
click at [438, 248] on button "1 . heter" at bounding box center [399, 252] width 276 height 65
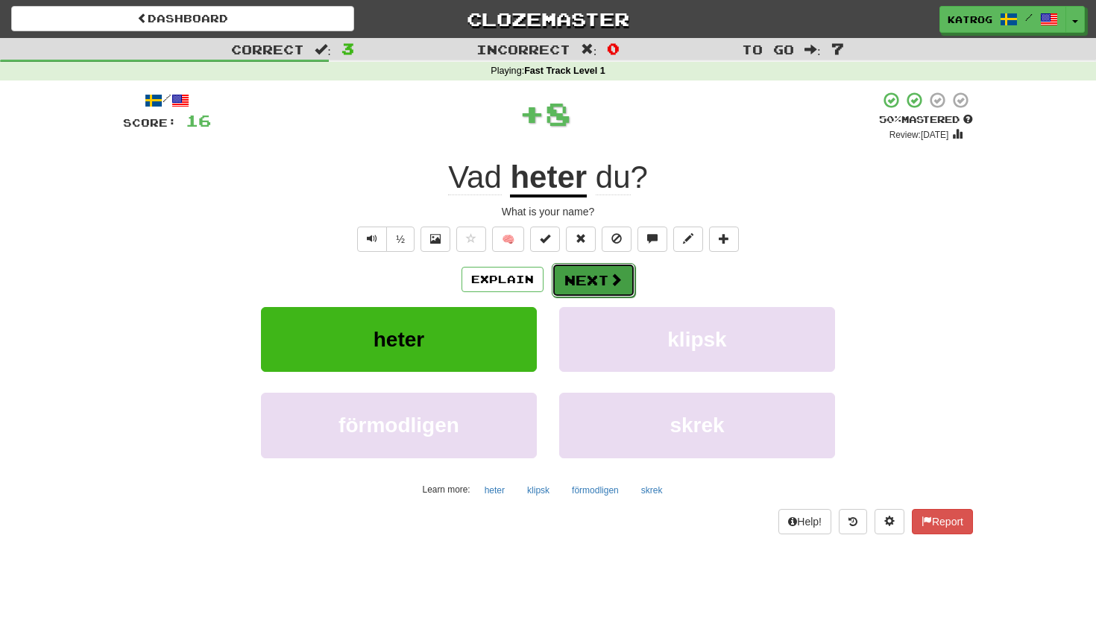
click at [587, 283] on button "Next" at bounding box center [594, 280] width 84 height 34
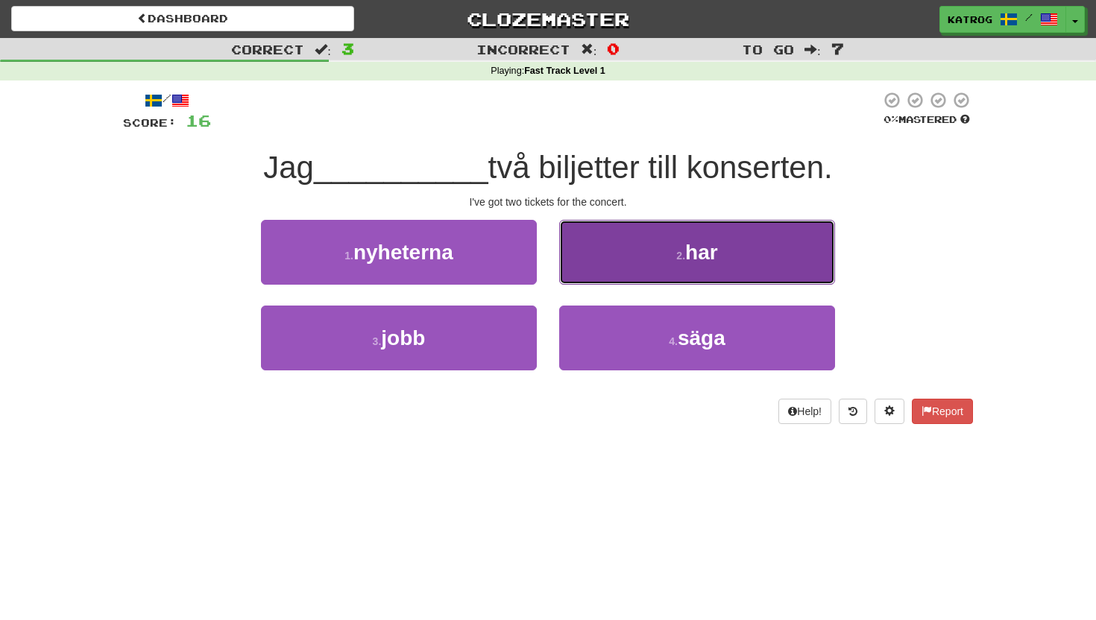
click at [701, 254] on span "har" at bounding box center [701, 252] width 33 height 23
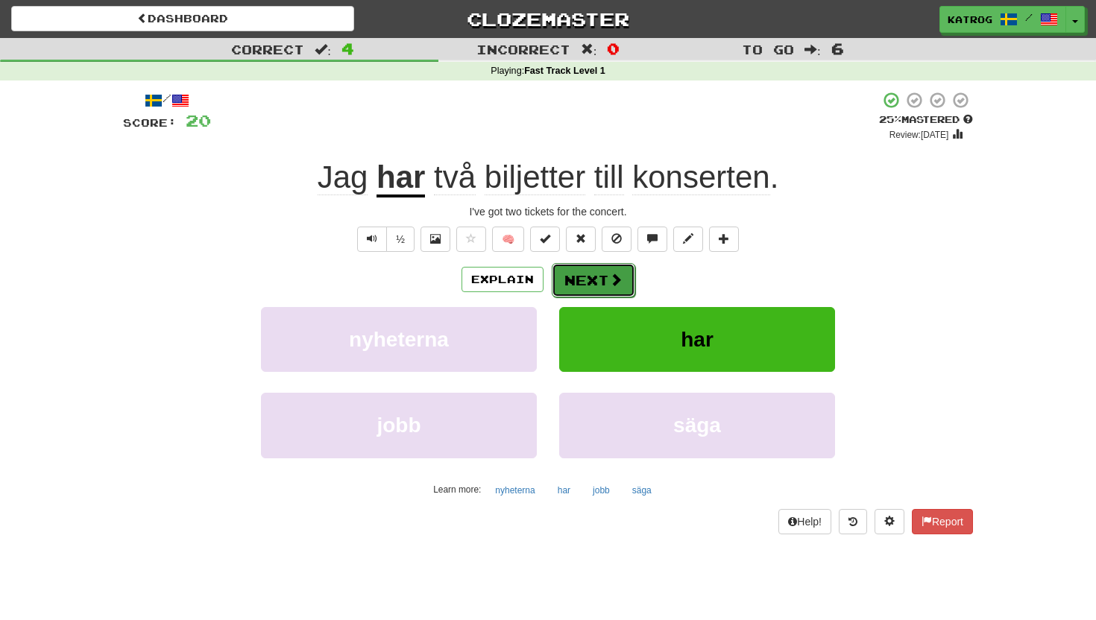
click at [593, 280] on button "Next" at bounding box center [594, 280] width 84 height 34
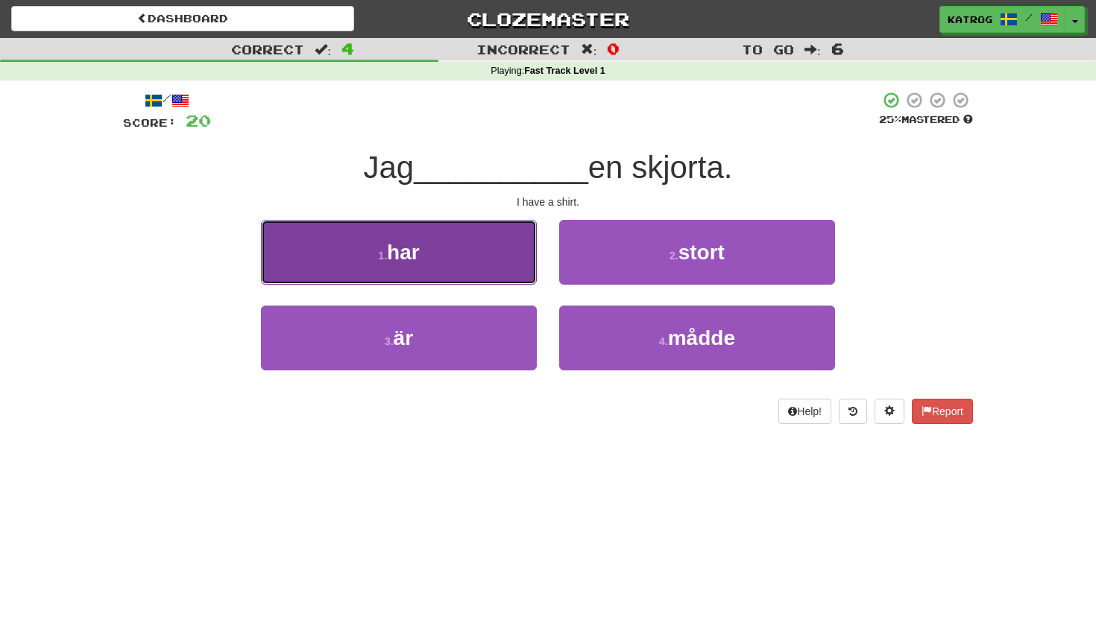
click at [405, 251] on span "har" at bounding box center [403, 252] width 33 height 23
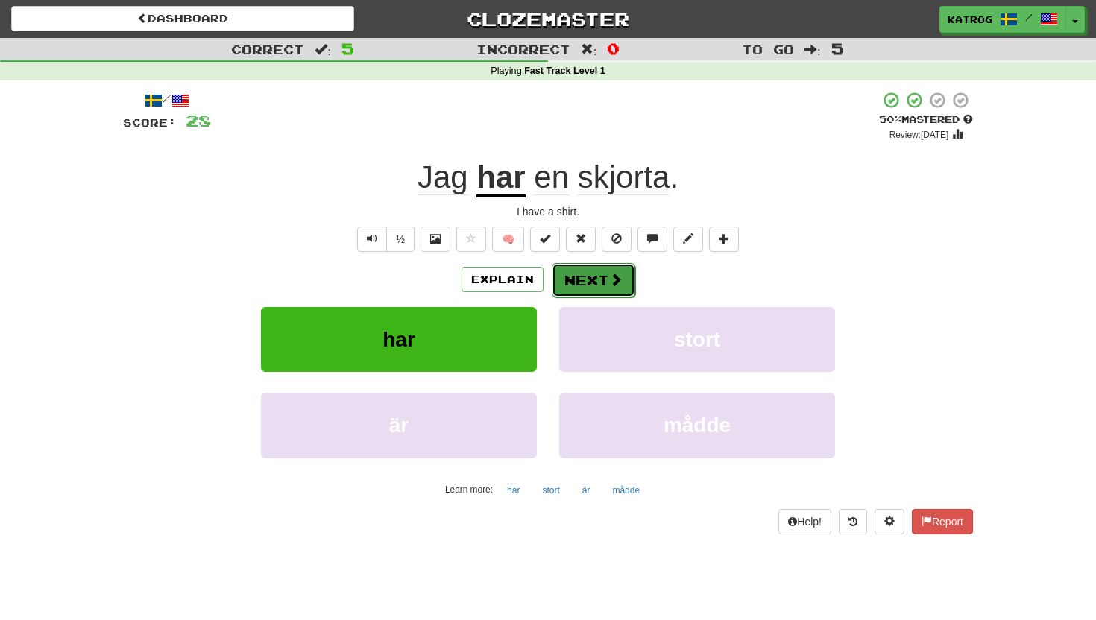
click at [600, 275] on button "Next" at bounding box center [594, 280] width 84 height 34
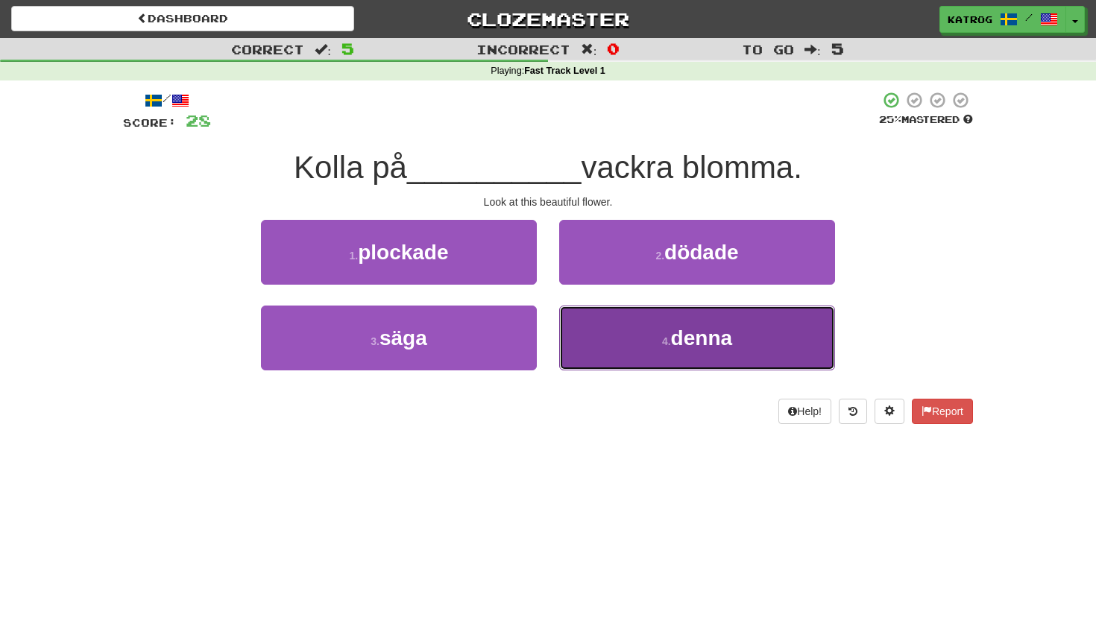
click at [693, 340] on span "denna" at bounding box center [701, 338] width 61 height 23
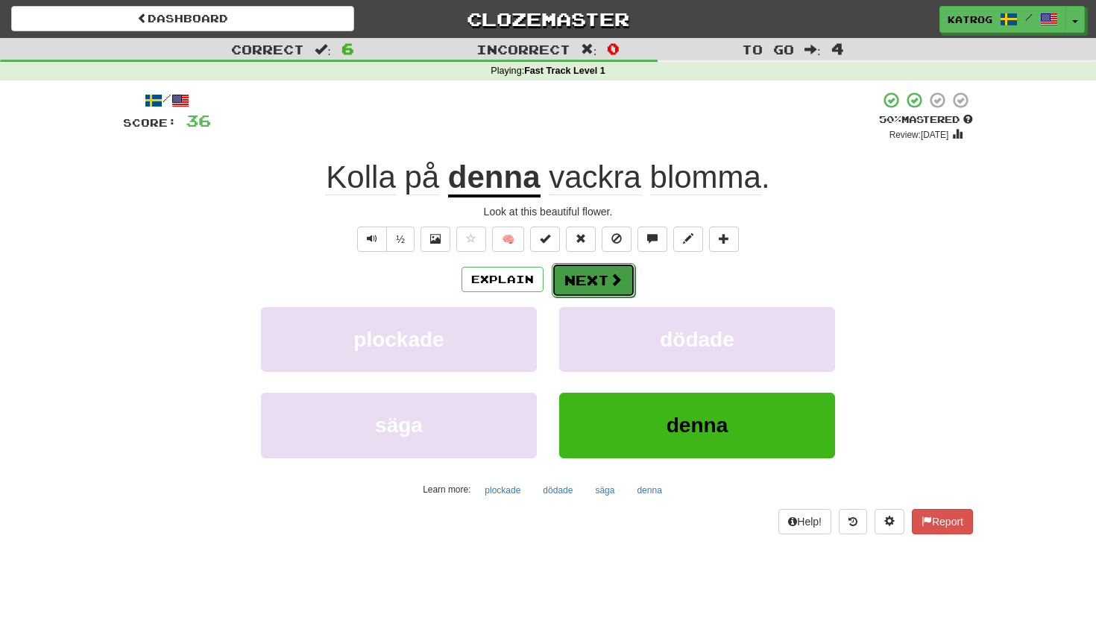
click at [589, 286] on button "Next" at bounding box center [594, 280] width 84 height 34
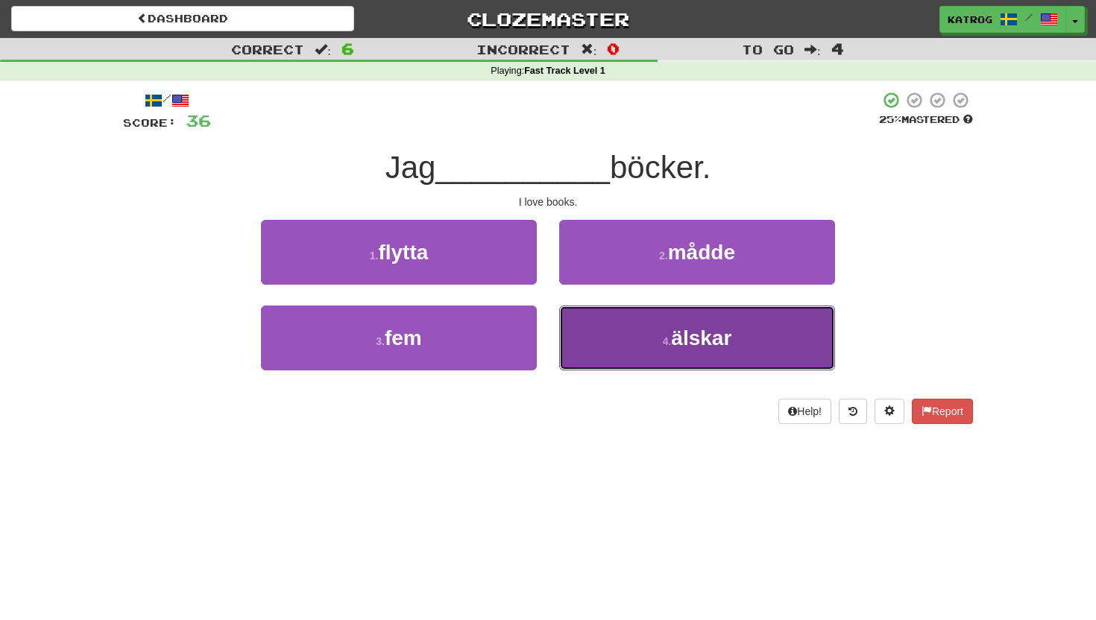
click at [667, 340] on small "4 ." at bounding box center [667, 342] width 9 height 12
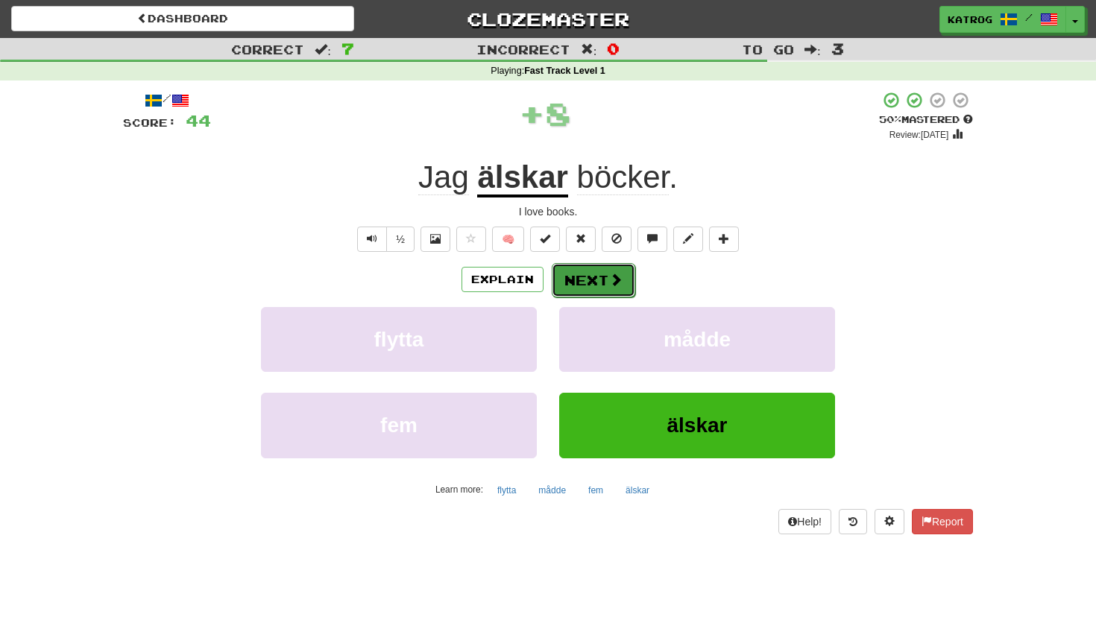
click at [603, 280] on button "Next" at bounding box center [594, 280] width 84 height 34
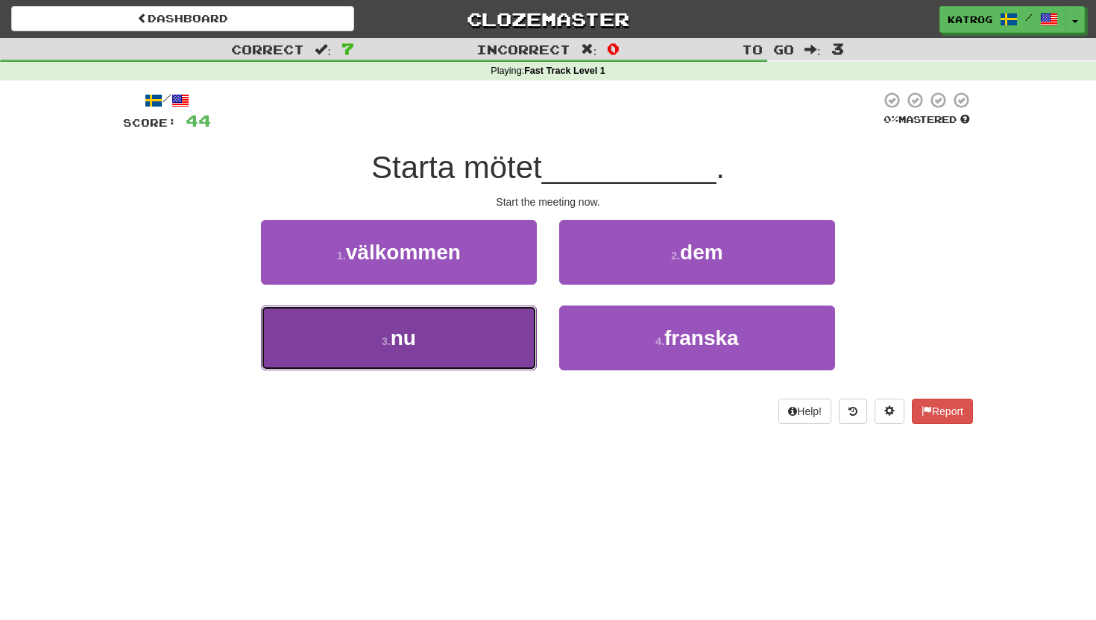
click at [444, 331] on button "3 . nu" at bounding box center [399, 338] width 276 height 65
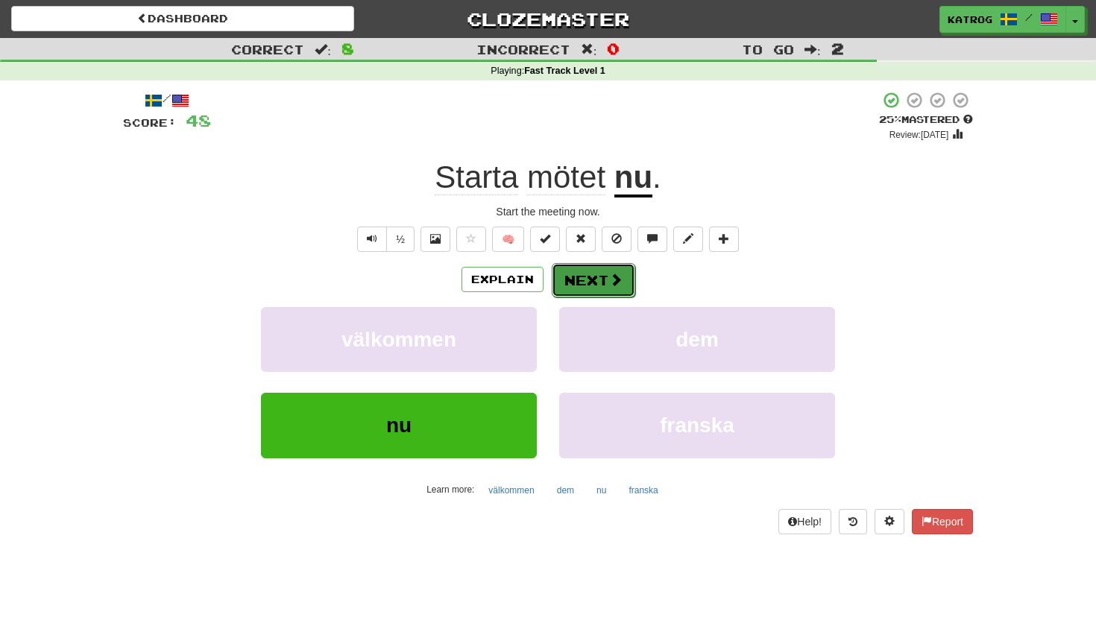
click at [595, 281] on button "Next" at bounding box center [594, 280] width 84 height 34
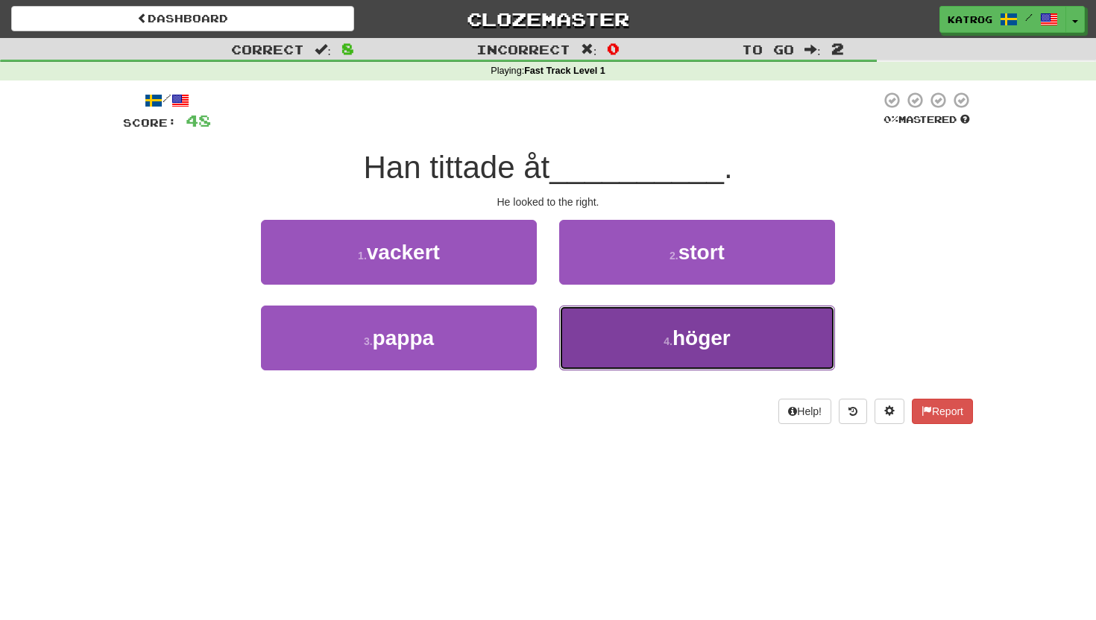
click at [666, 342] on small "4 ." at bounding box center [668, 342] width 9 height 12
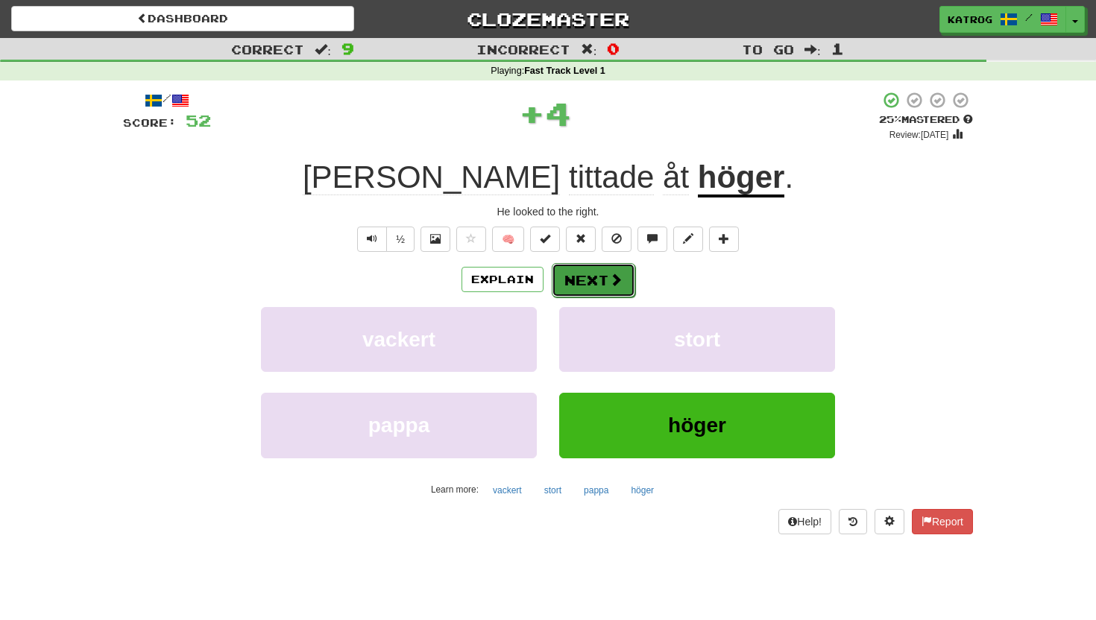
click at [602, 276] on button "Next" at bounding box center [594, 280] width 84 height 34
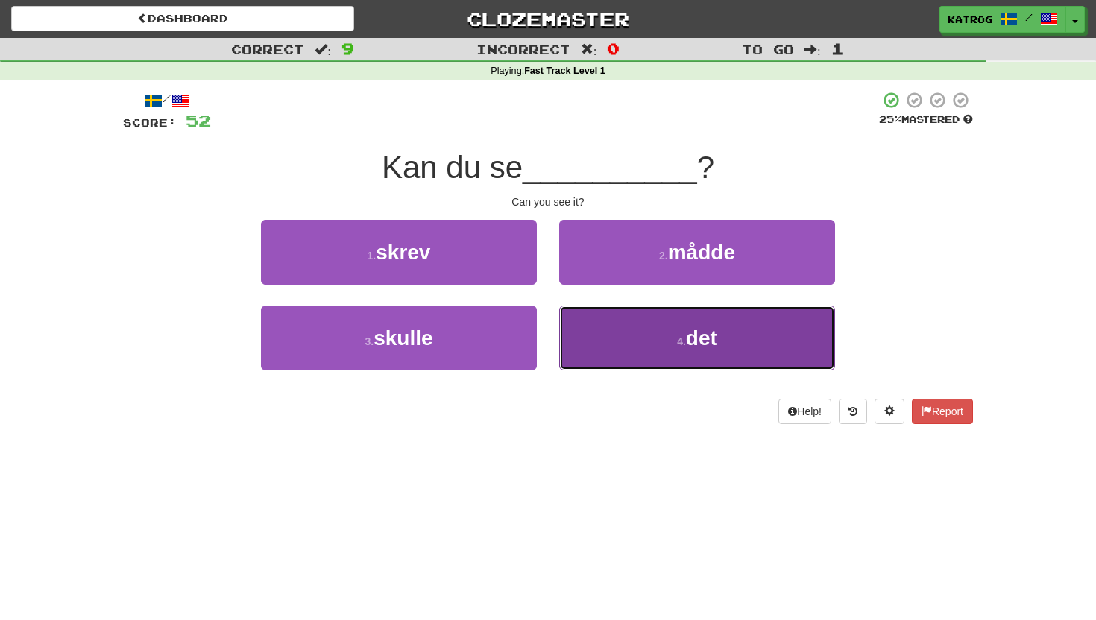
click at [694, 352] on button "4 . det" at bounding box center [697, 338] width 276 height 65
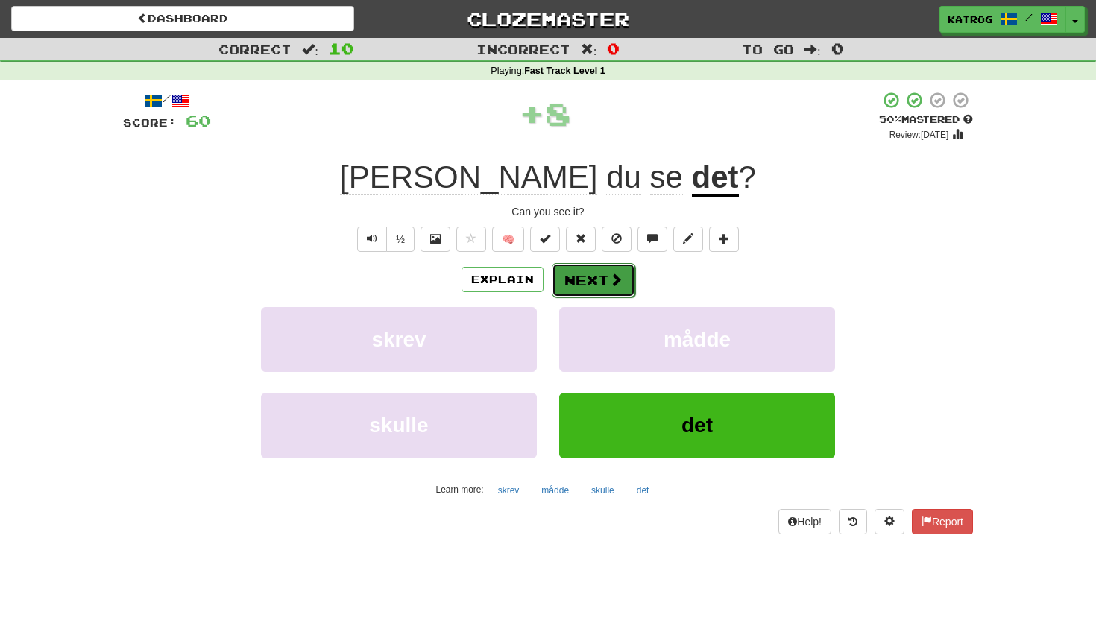
click at [607, 274] on button "Next" at bounding box center [594, 280] width 84 height 34
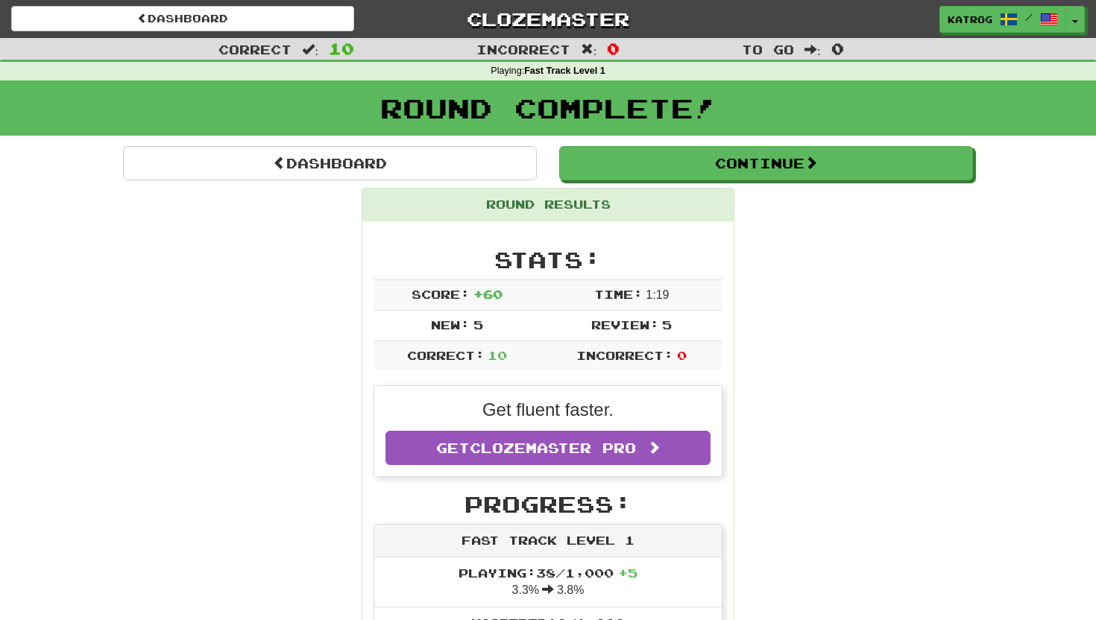
click at [607, 274] on div "Stats: Score: + 60 Time: 1 : 19 New: 5 Review: 5 Correct: 10 Incorrect: 0" at bounding box center [548, 310] width 349 height 124
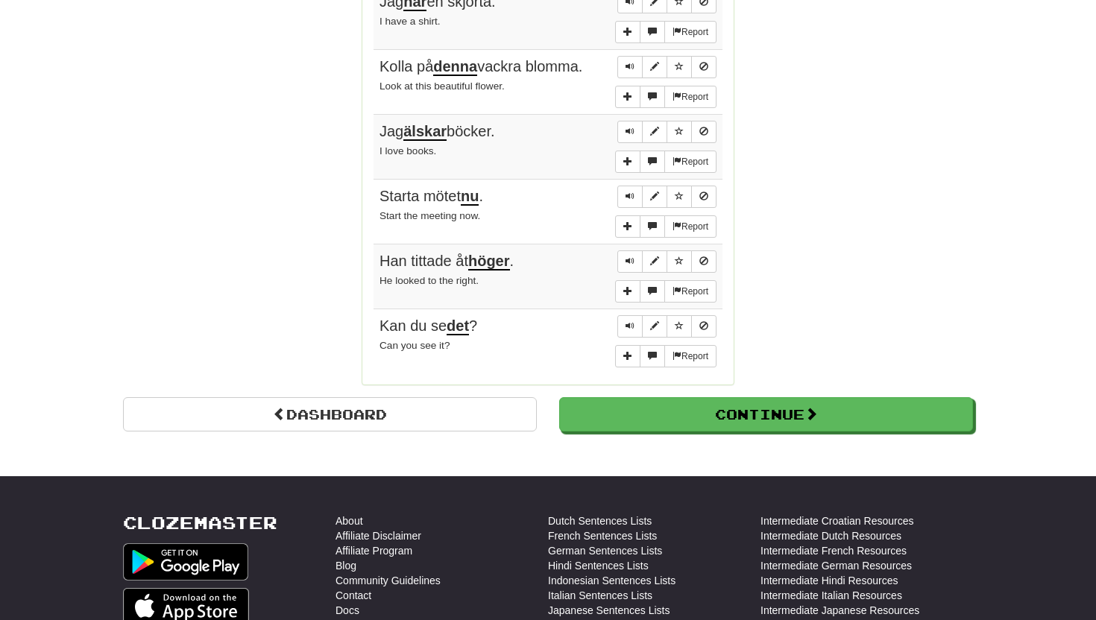
scroll to position [1192, 0]
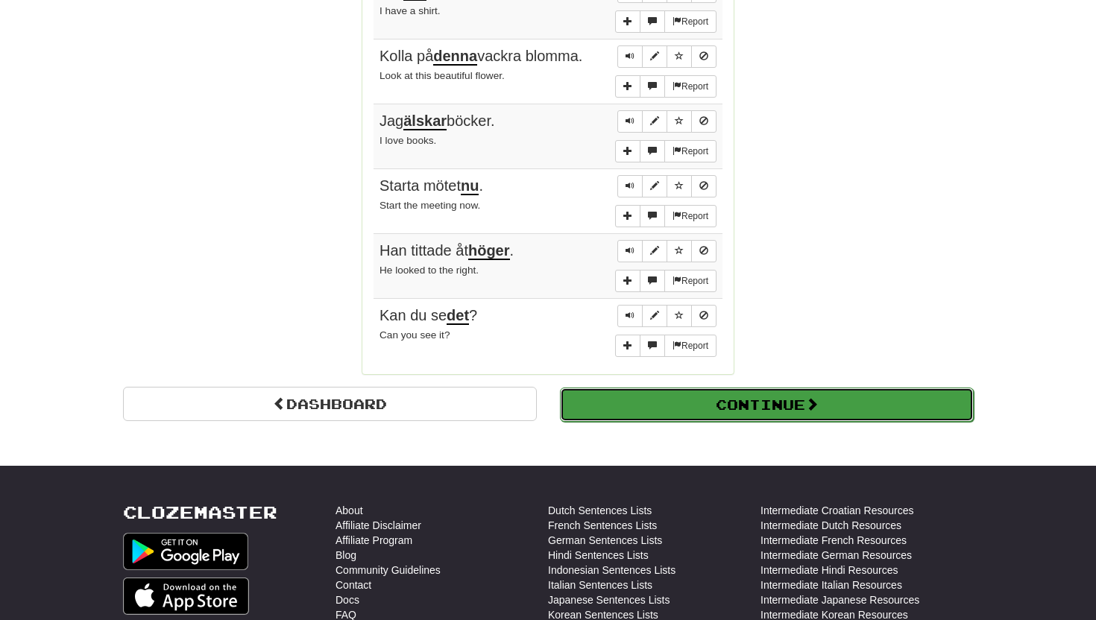
click at [732, 411] on button "Continue" at bounding box center [767, 405] width 414 height 34
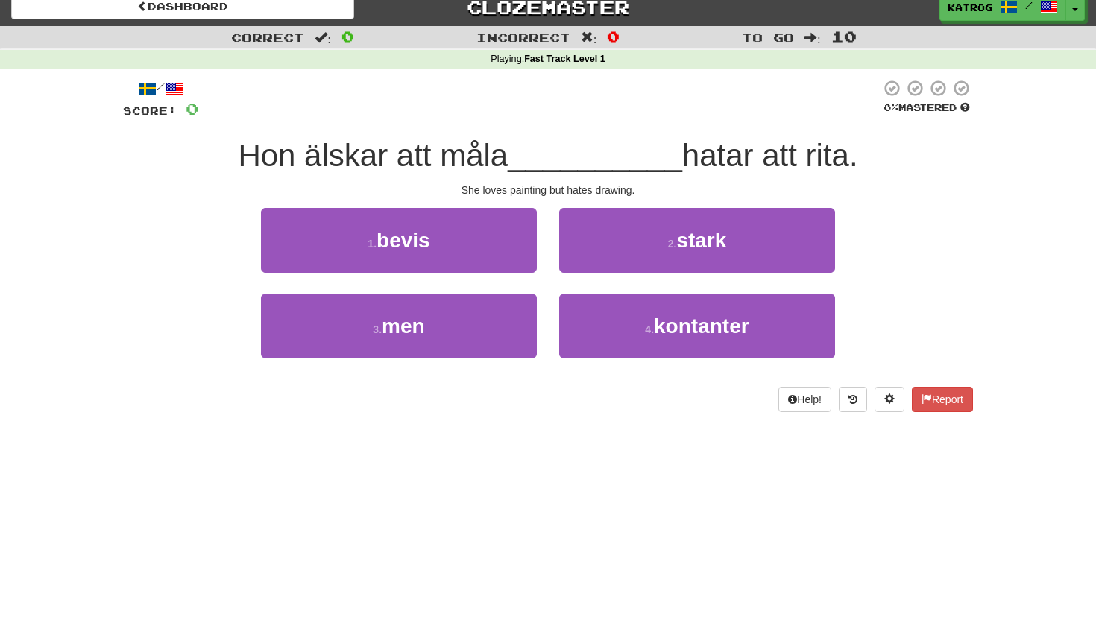
scroll to position [0, 0]
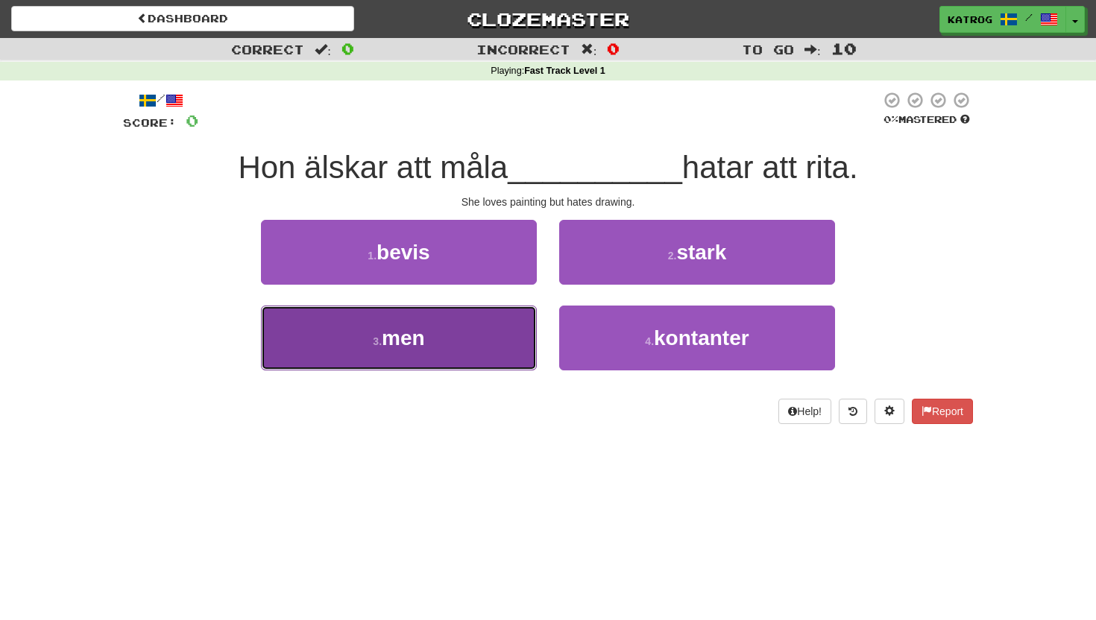
click at [416, 339] on span "men" at bounding box center [403, 338] width 43 height 23
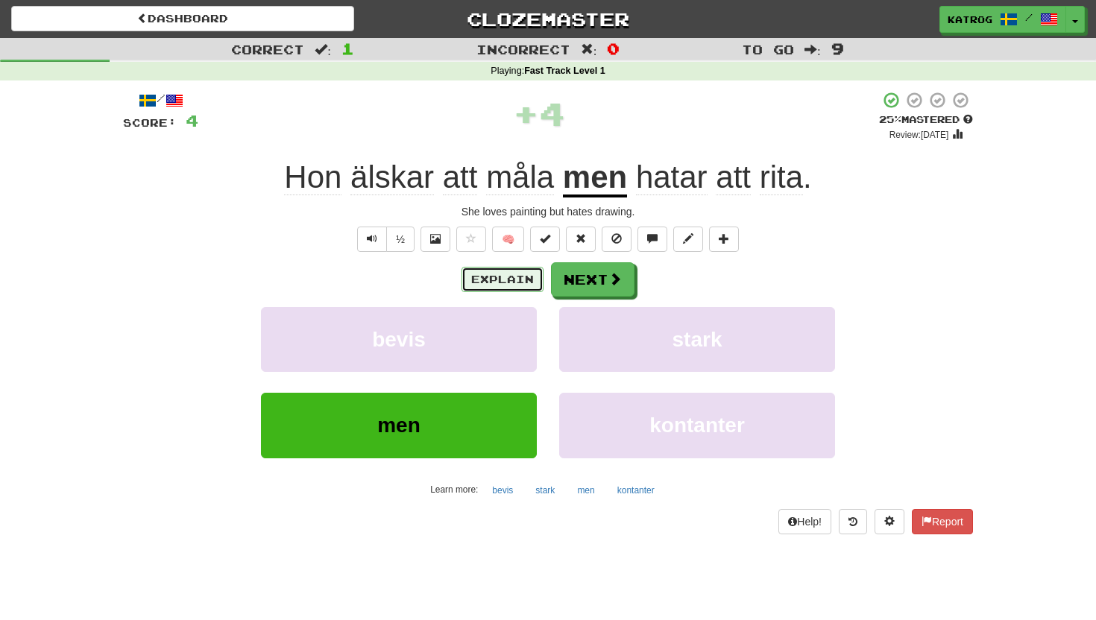
click at [494, 283] on button "Explain" at bounding box center [503, 279] width 82 height 25
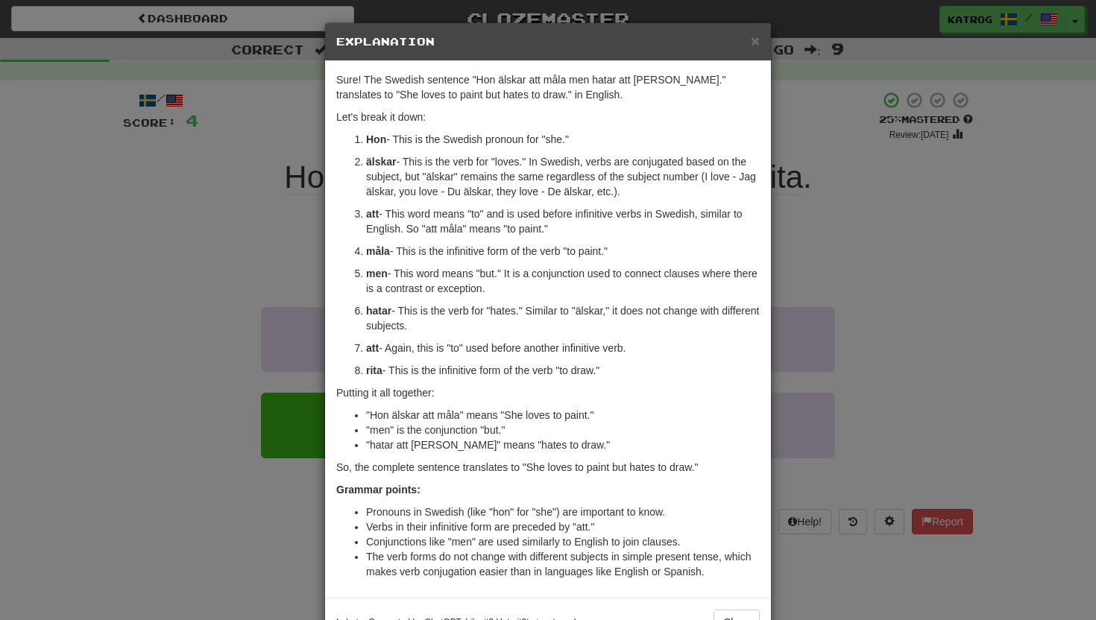
click at [443, 265] on ol "Hon - This is the Swedish pronoun for "she." älskar - This is the verb for "lov…" at bounding box center [548, 255] width 424 height 246
click at [751, 45] on span "×" at bounding box center [755, 40] width 9 height 17
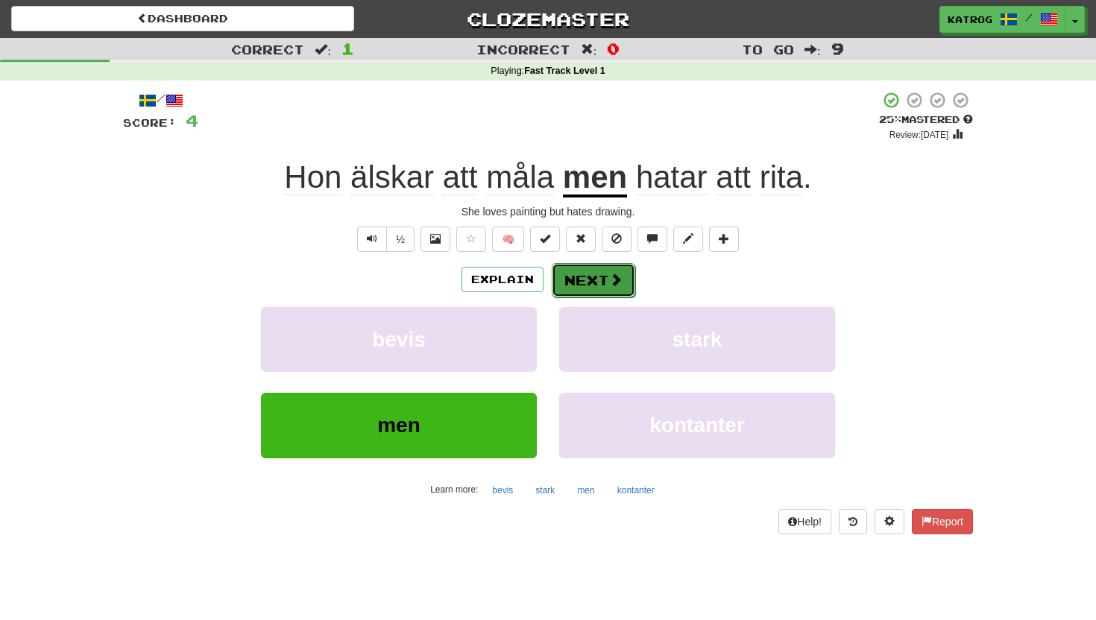
click at [590, 280] on button "Next" at bounding box center [594, 280] width 84 height 34
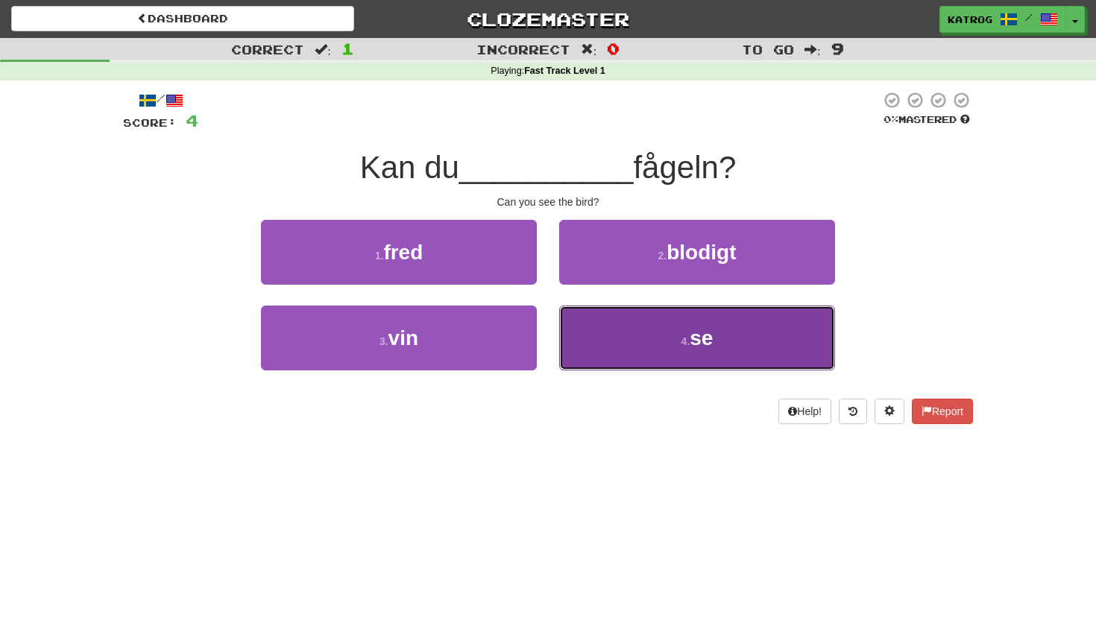
click at [699, 349] on span "se" at bounding box center [701, 338] width 23 height 23
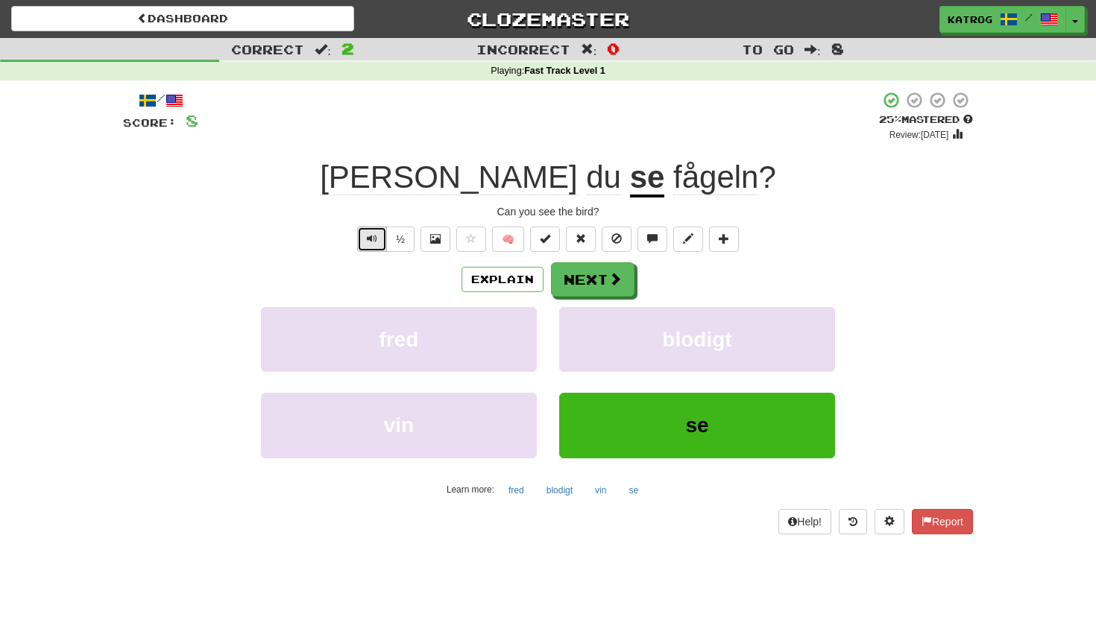
click at [366, 239] on button "Text-to-speech controls" at bounding box center [372, 239] width 30 height 25
click at [588, 283] on button "Next" at bounding box center [594, 280] width 84 height 34
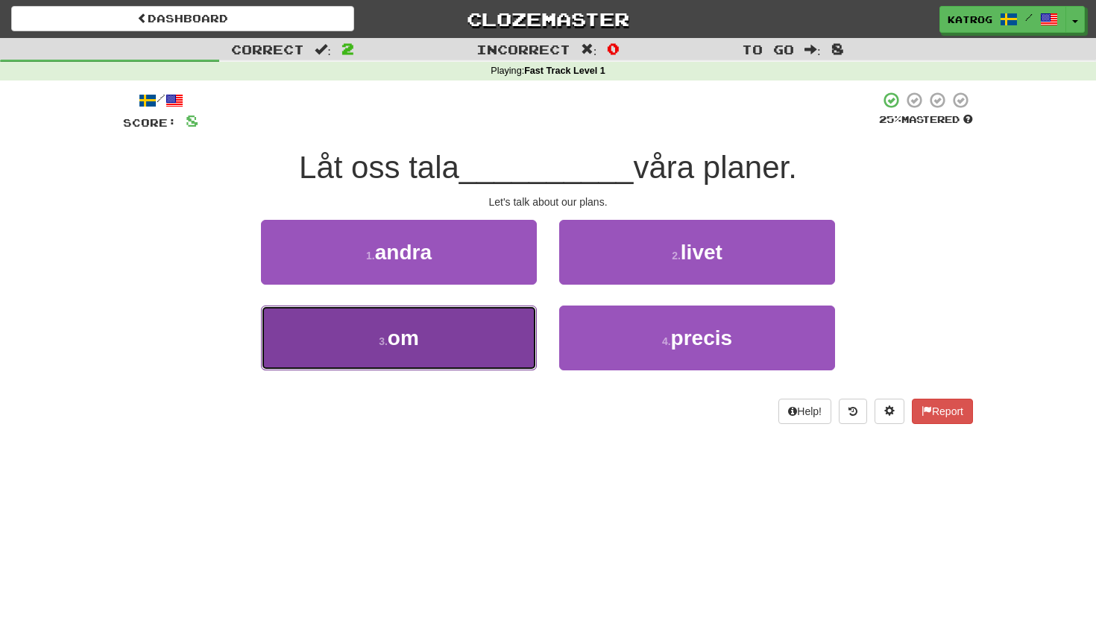
click at [431, 350] on button "3 . om" at bounding box center [399, 338] width 276 height 65
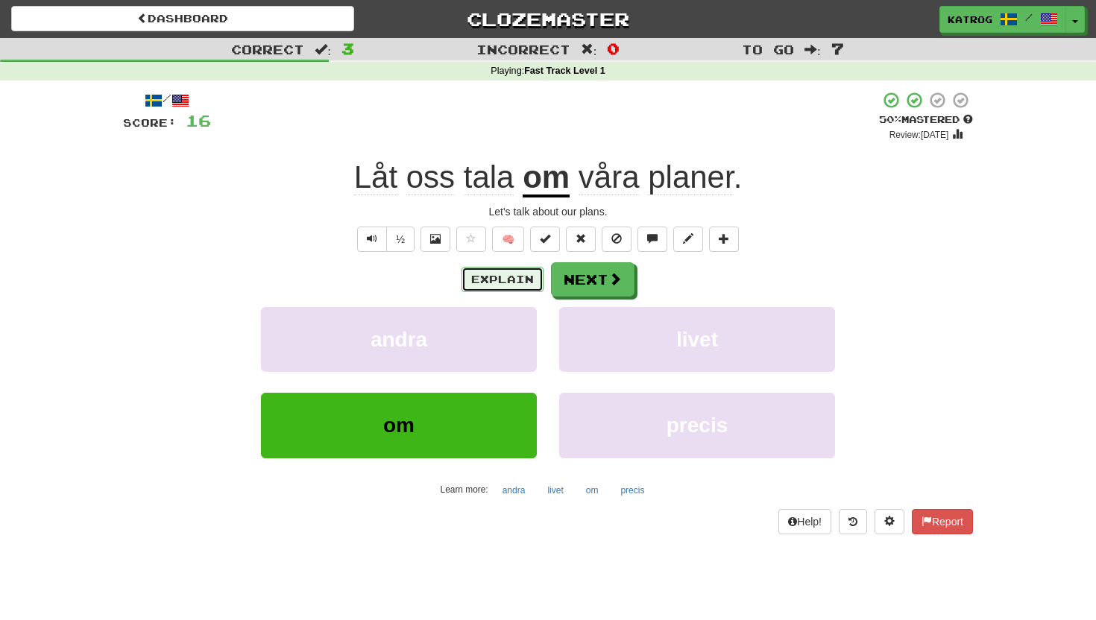
click at [497, 274] on button "Explain" at bounding box center [503, 279] width 82 height 25
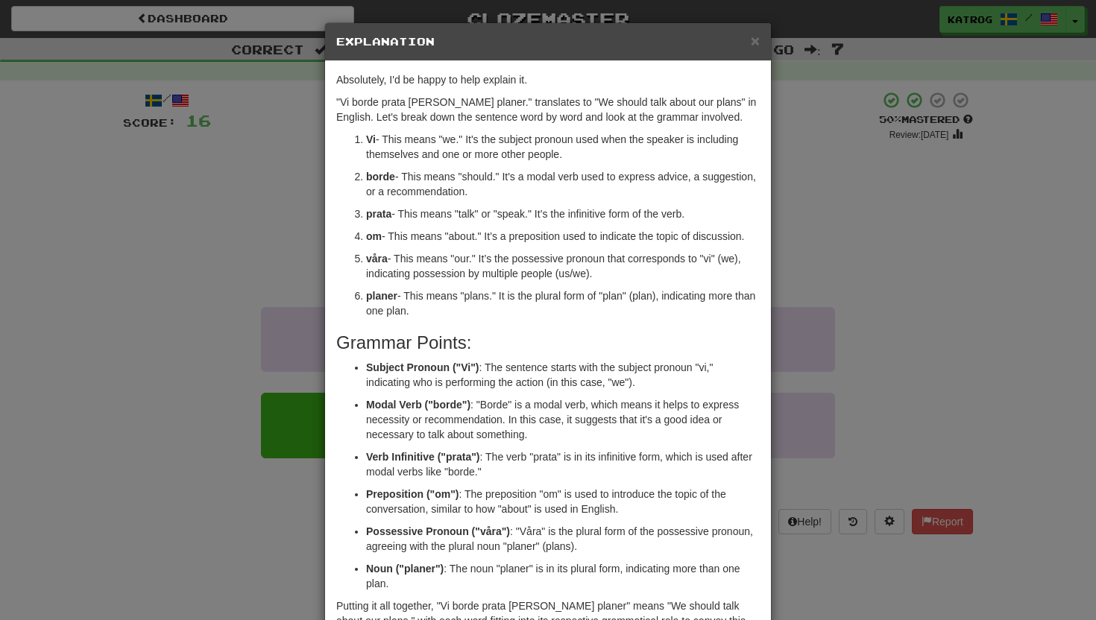
click at [748, 42] on h5 "Explanation" at bounding box center [548, 41] width 424 height 15
click at [757, 40] on span "×" at bounding box center [755, 40] width 9 height 17
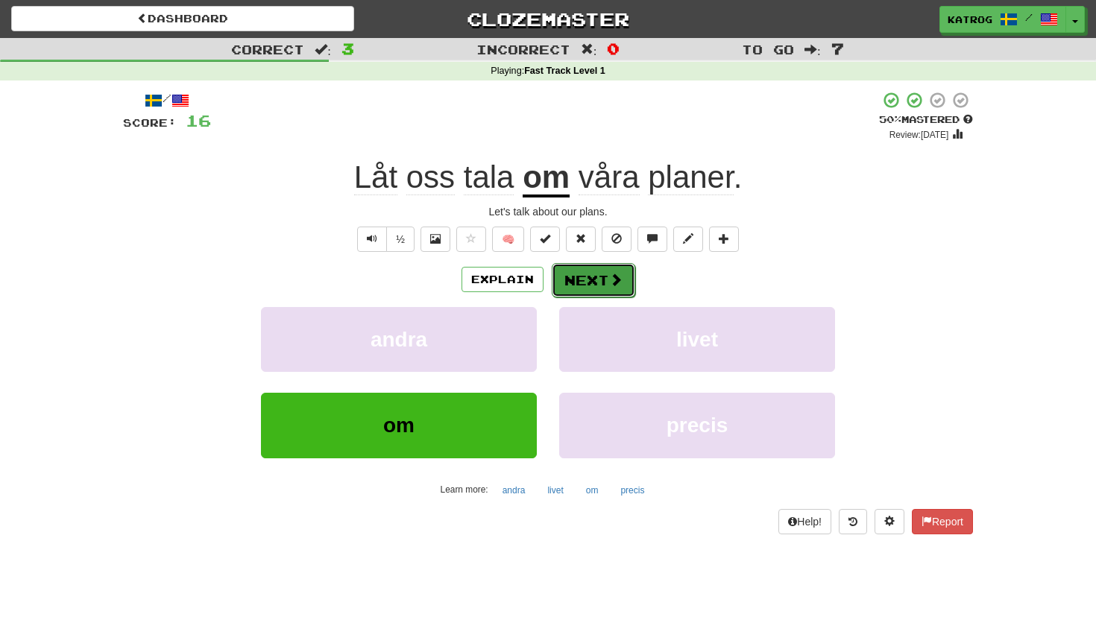
click at [591, 279] on button "Next" at bounding box center [594, 280] width 84 height 34
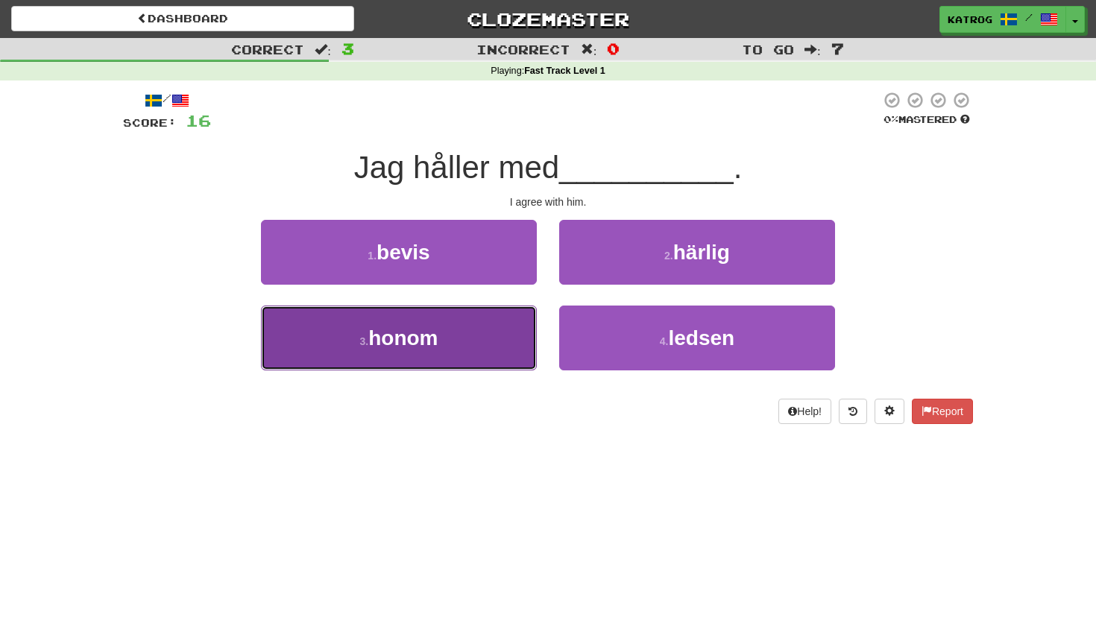
click at [444, 350] on button "3 . honom" at bounding box center [399, 338] width 276 height 65
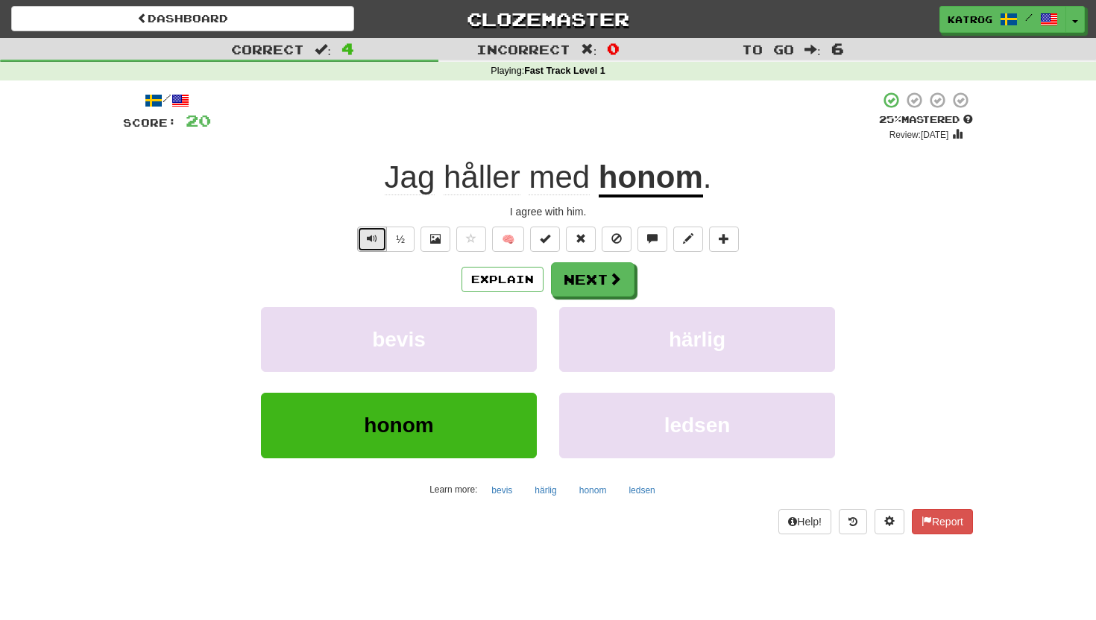
click at [375, 241] on span "Text-to-speech controls" at bounding box center [372, 238] width 10 height 10
click at [591, 274] on button "Next" at bounding box center [594, 280] width 84 height 34
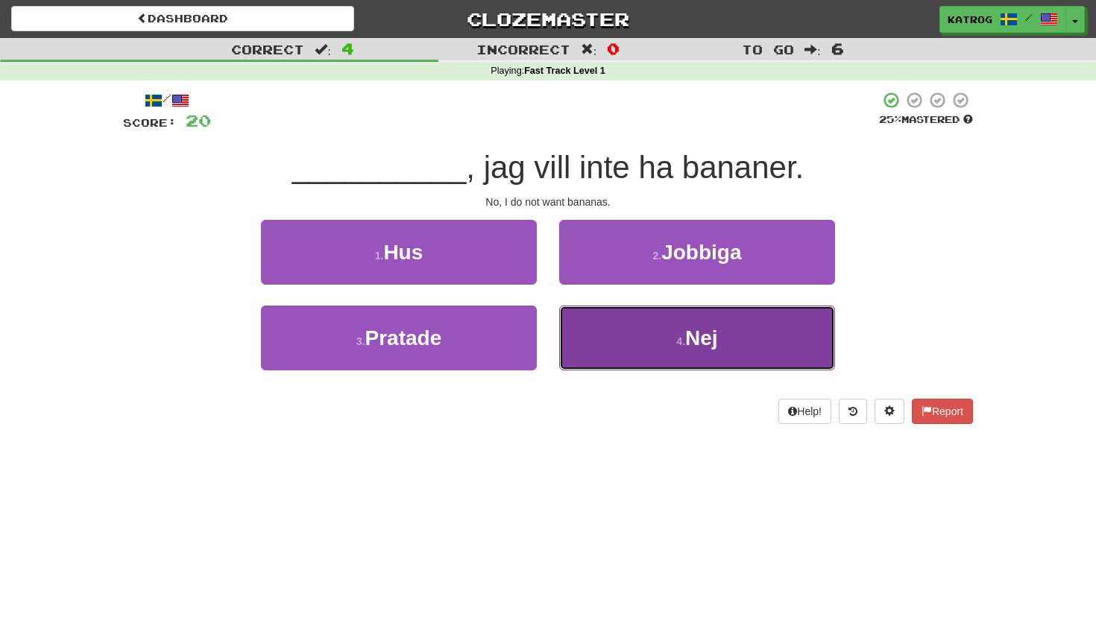
click at [673, 341] on button "4 . Nej" at bounding box center [697, 338] width 276 height 65
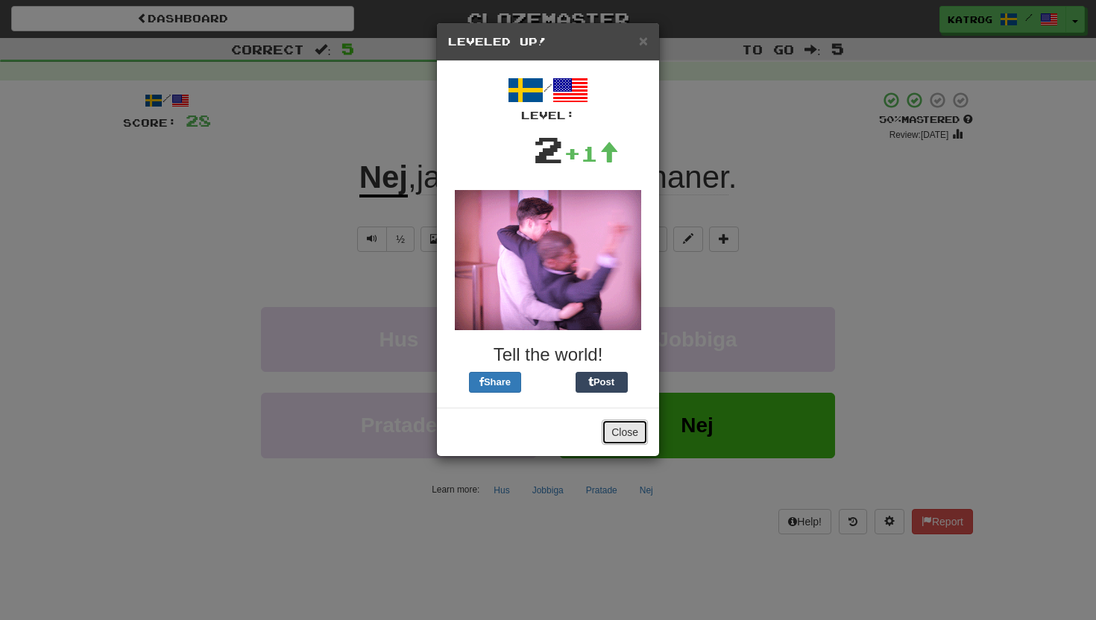
click at [626, 425] on button "Close" at bounding box center [625, 432] width 46 height 25
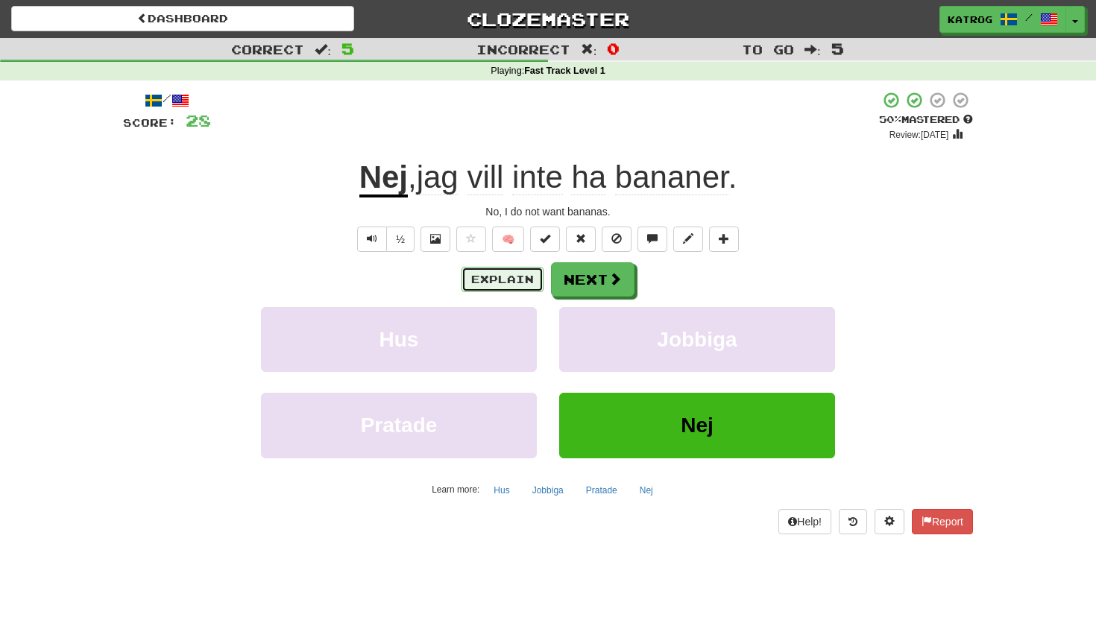
click at [477, 280] on button "Explain" at bounding box center [503, 279] width 82 height 25
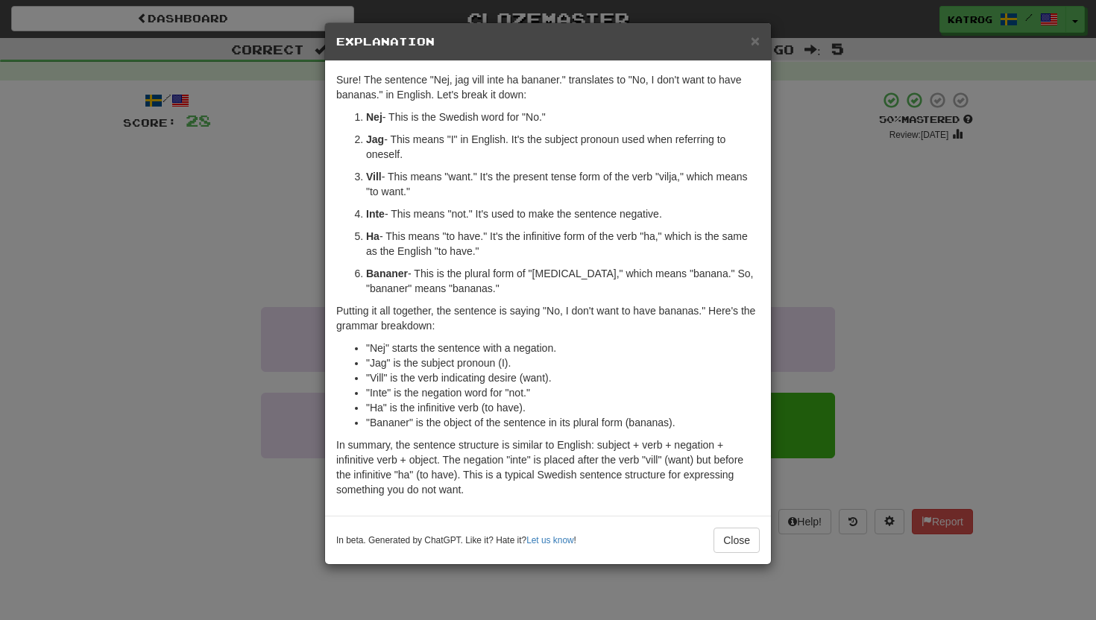
click at [274, 239] on div "× Explanation Sure! The sentence "Nej, jag vill inte ha bananer." translates to…" at bounding box center [548, 310] width 1096 height 620
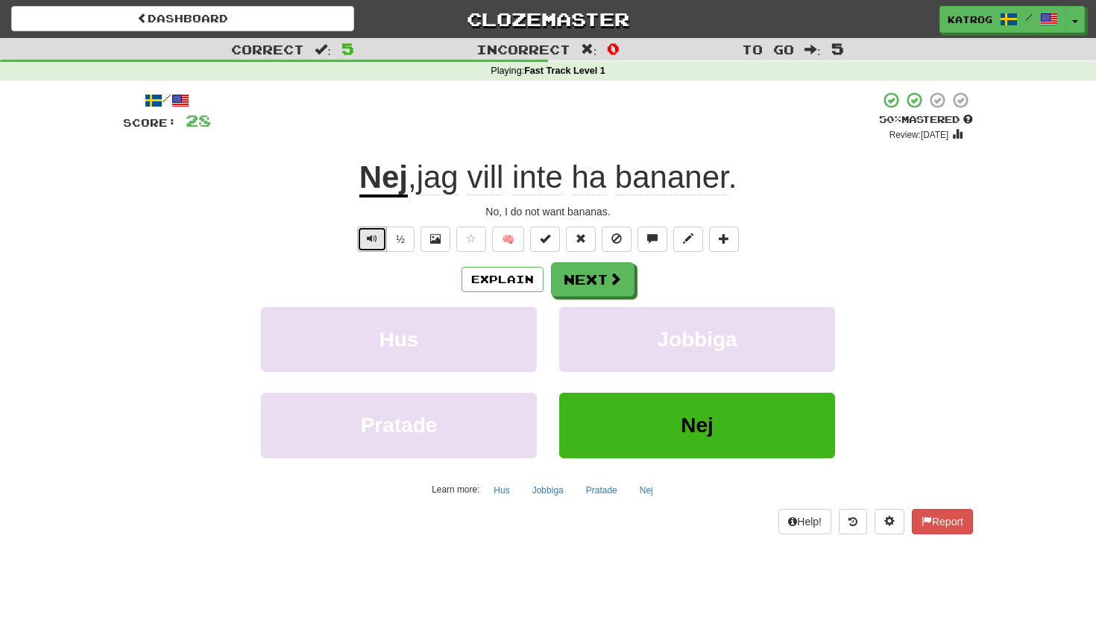
click at [371, 235] on span "Text-to-speech controls" at bounding box center [372, 238] width 10 height 10
click at [596, 274] on button "Next" at bounding box center [594, 280] width 84 height 34
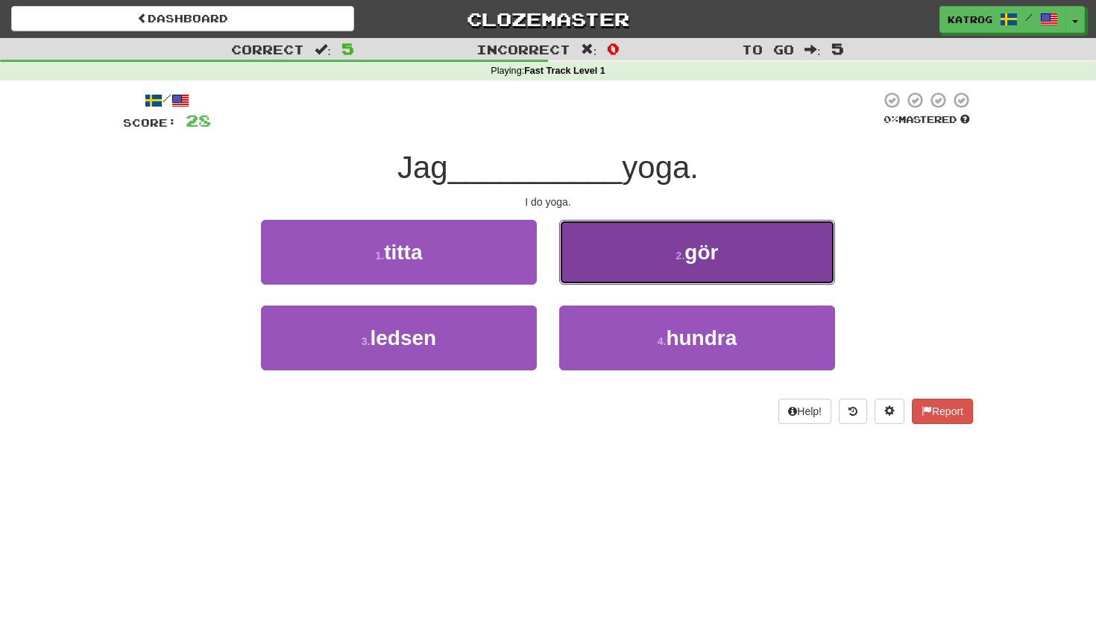
click at [630, 257] on button "2 . gör" at bounding box center [697, 252] width 276 height 65
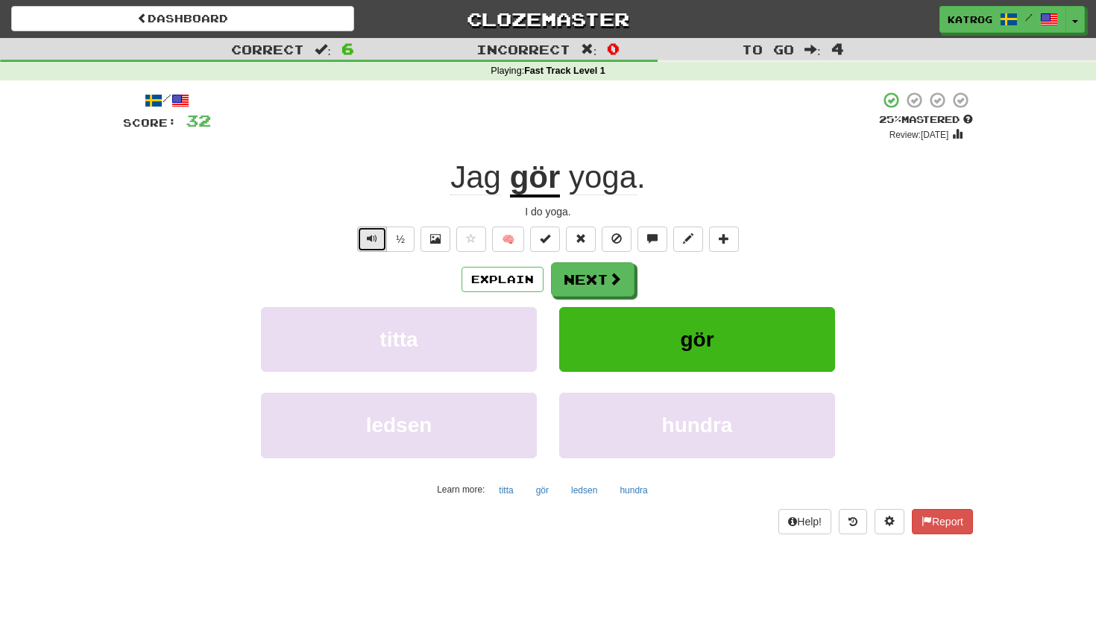
click at [371, 243] on span "Text-to-speech controls" at bounding box center [372, 238] width 10 height 10
click at [603, 278] on button "Next" at bounding box center [594, 280] width 84 height 34
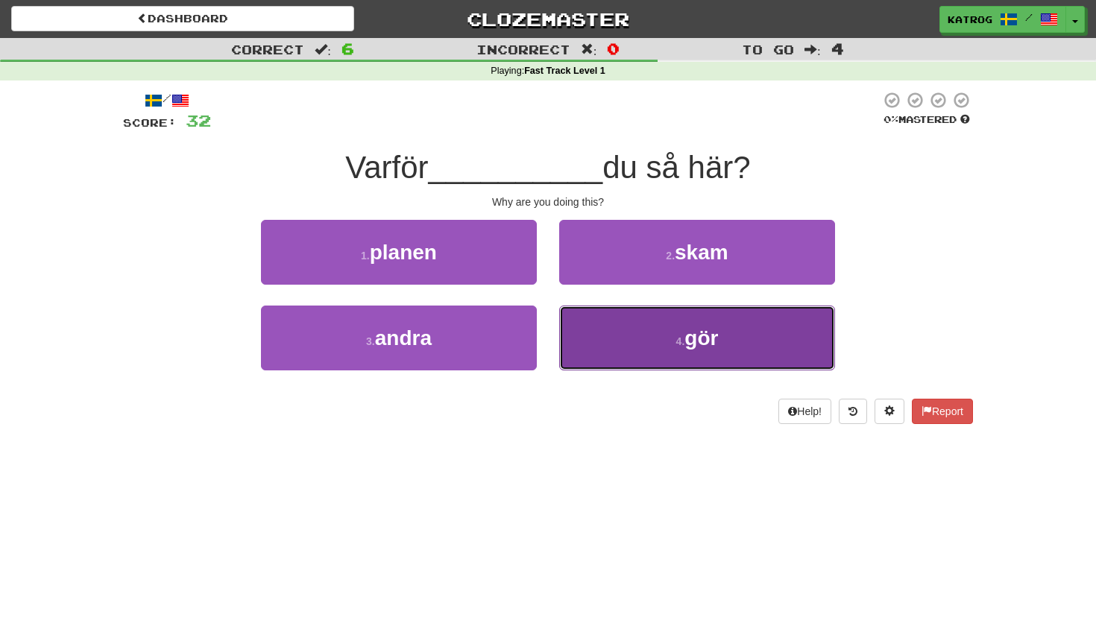
click at [697, 334] on span "gör" at bounding box center [701, 338] width 34 height 23
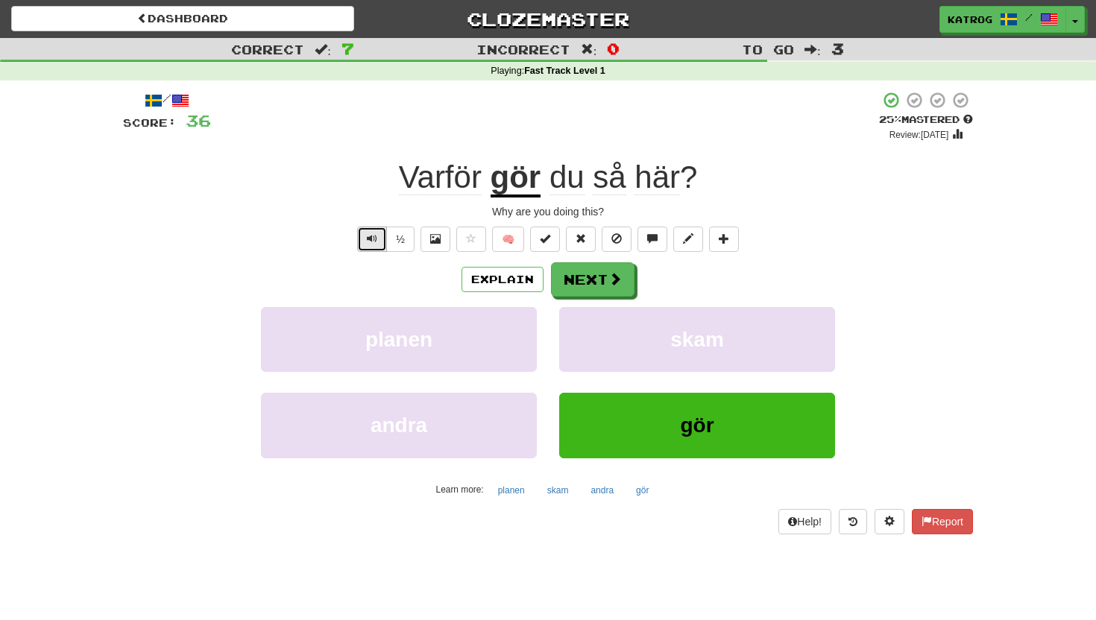
click at [374, 240] on span "Text-to-speech controls" at bounding box center [372, 238] width 10 height 10
click at [591, 284] on button "Next" at bounding box center [594, 280] width 84 height 34
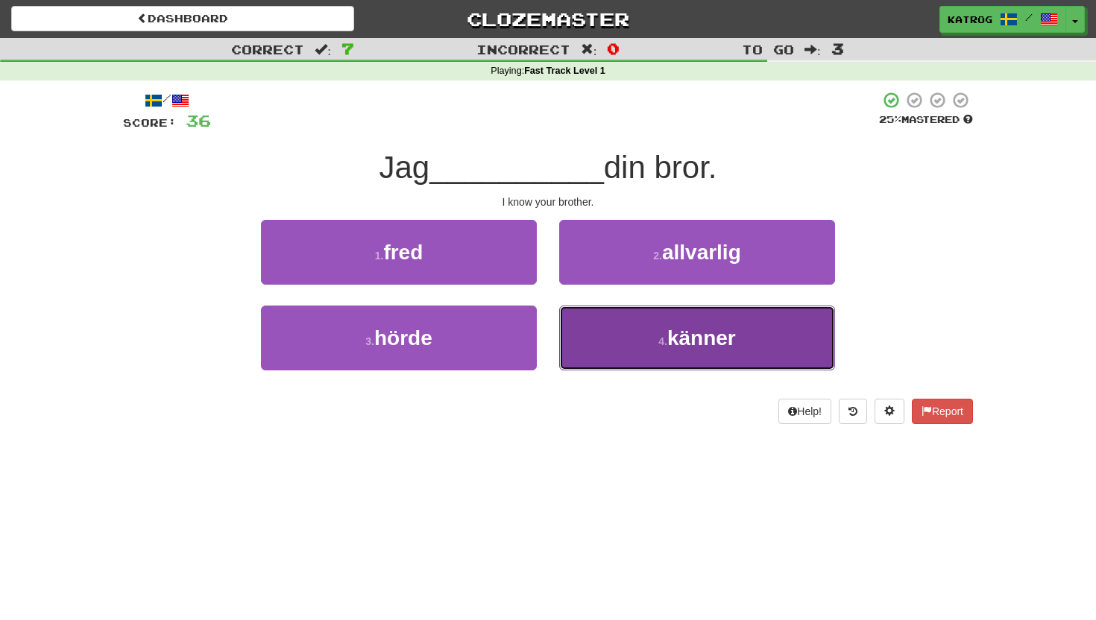
click at [691, 336] on span "känner" at bounding box center [701, 338] width 69 height 23
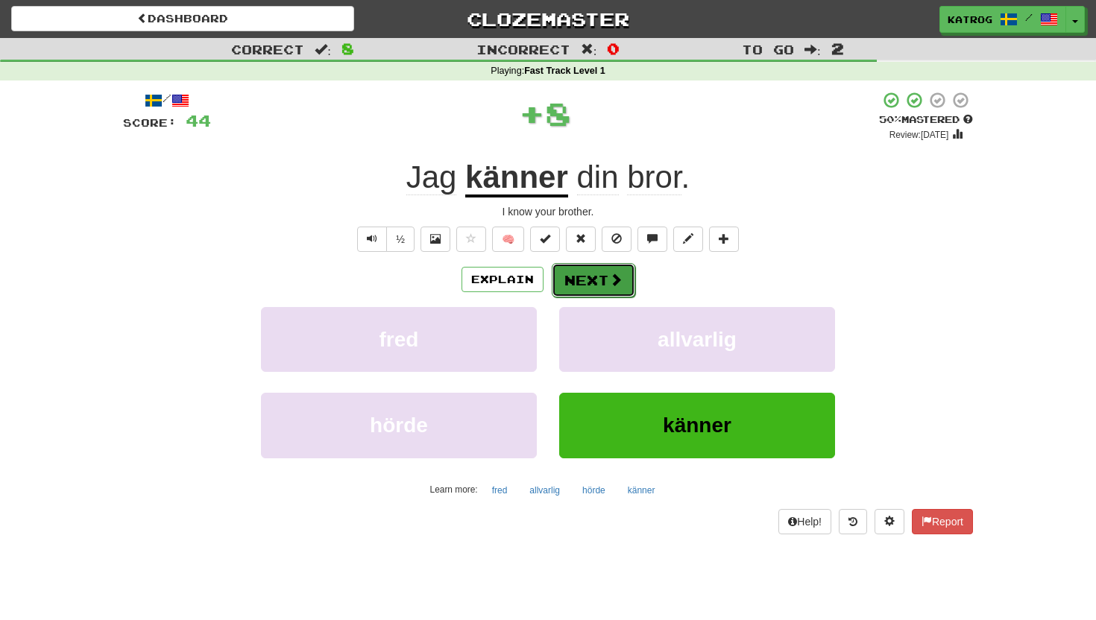
click at [604, 286] on button "Next" at bounding box center [594, 280] width 84 height 34
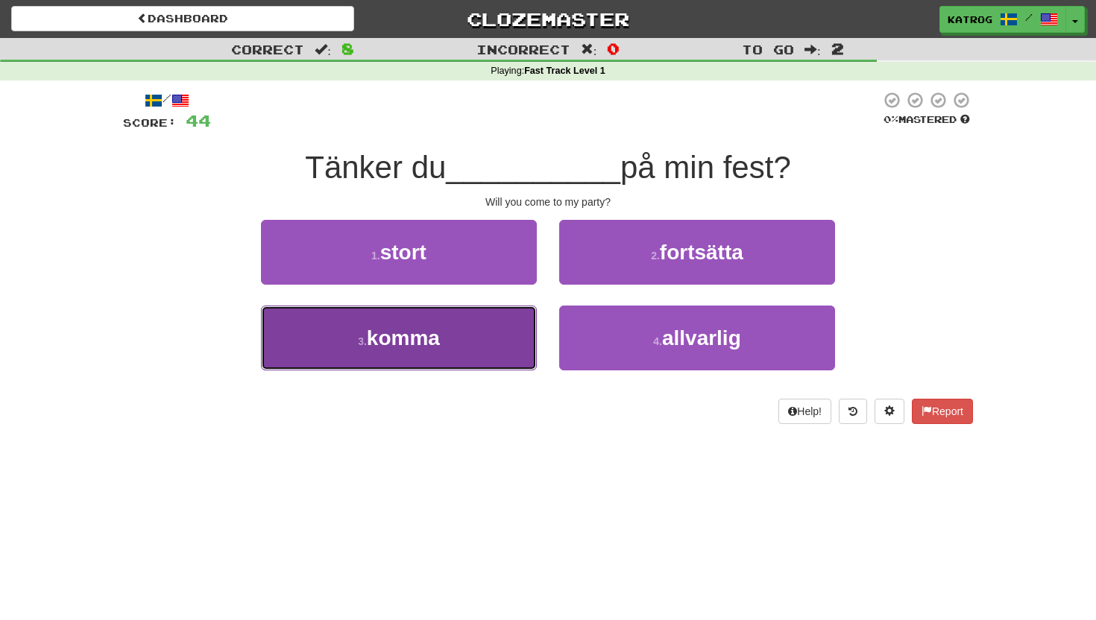
click at [422, 346] on span "komma" at bounding box center [403, 338] width 73 height 23
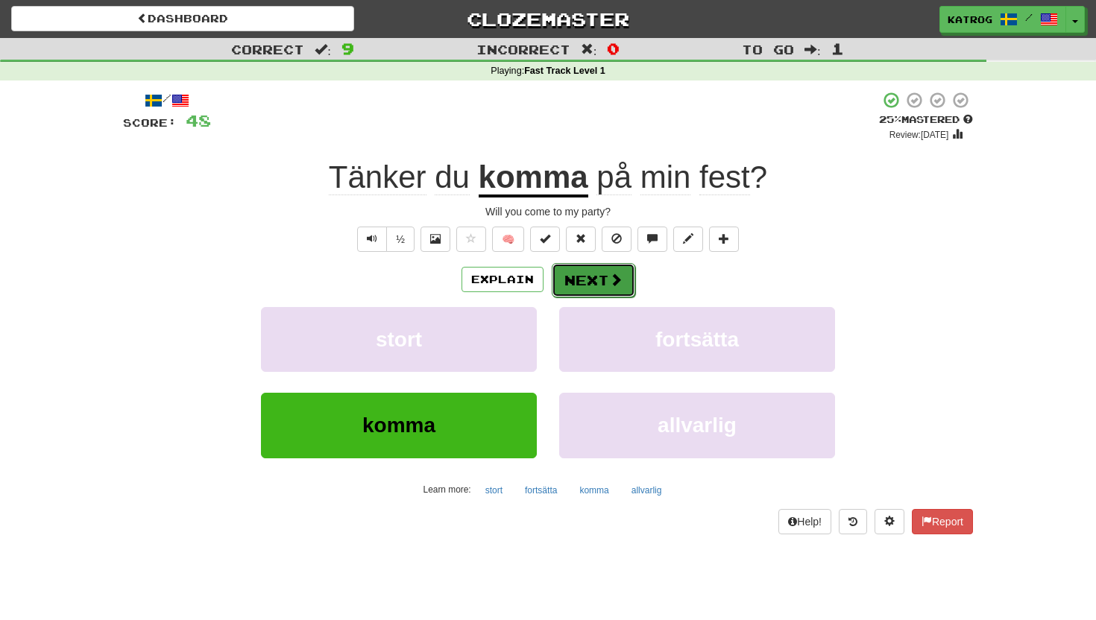
click at [586, 286] on button "Next" at bounding box center [594, 280] width 84 height 34
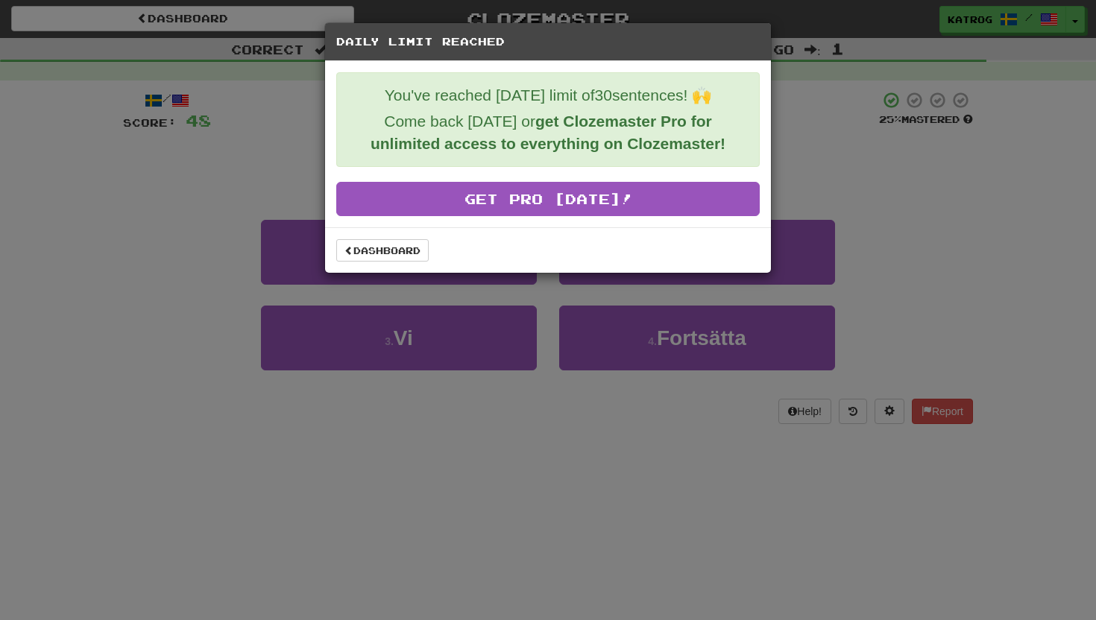
click at [863, 165] on div "Daily Limit Reached You've reached today's limit of 30 sentences! 🙌 Come back t…" at bounding box center [548, 310] width 1096 height 620
click at [89, 283] on div "Daily Limit Reached You've reached today's limit of 30 sentences! 🙌 Come back t…" at bounding box center [548, 310] width 1096 height 620
click at [851, 140] on div "Daily Limit Reached You've reached today's limit of 30 sentences! 🙌 Come back t…" at bounding box center [548, 310] width 1096 height 620
click at [447, 552] on div "Daily Limit Reached You've reached today's limit of 30 sentences! 🙌 Come back t…" at bounding box center [548, 310] width 1096 height 620
